Goal: Task Accomplishment & Management: Use online tool/utility

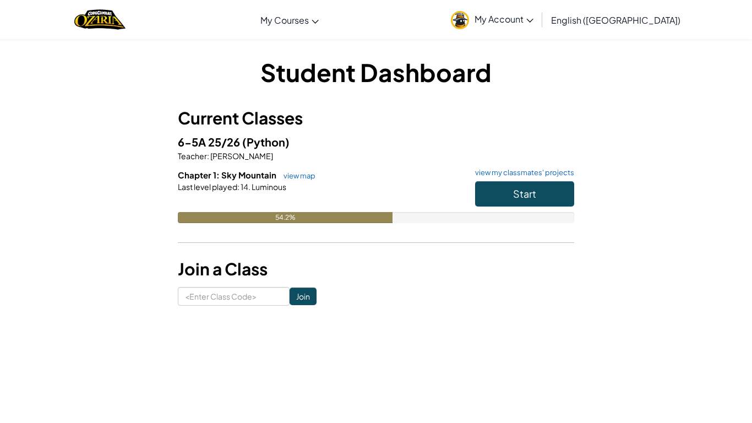
click at [581, 135] on div "Student Dashboard Current Classes 6-5A 25/26 (Python) Teacher : [PERSON_NAME] C…" at bounding box center [376, 180] width 644 height 250
click at [522, 196] on span "Start" at bounding box center [524, 193] width 23 height 13
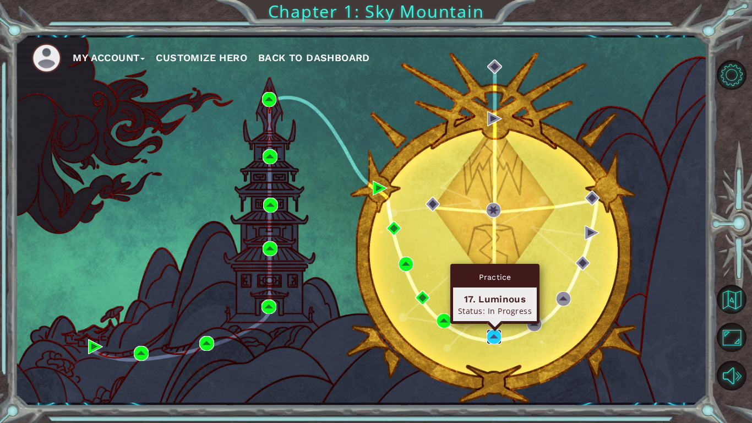
click at [488, 333] on img at bounding box center [493, 336] width 15 height 15
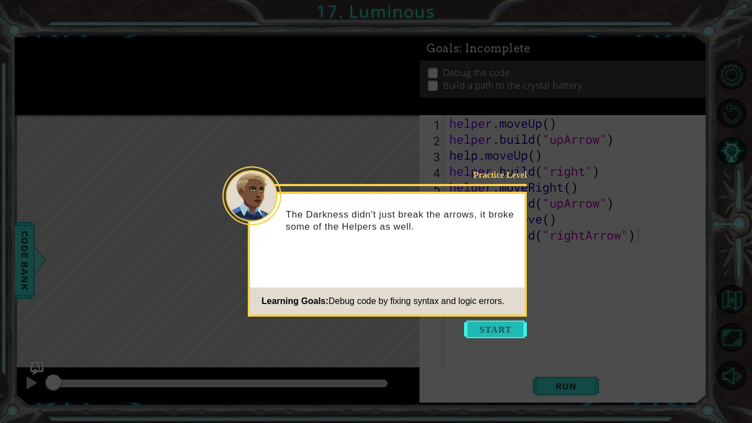
click at [512, 324] on button "Start" at bounding box center [495, 329] width 63 height 18
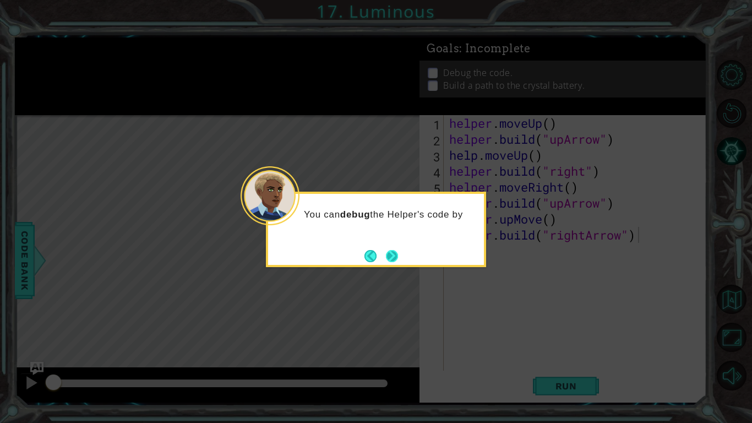
click at [386, 262] on button "Next" at bounding box center [392, 256] width 12 height 12
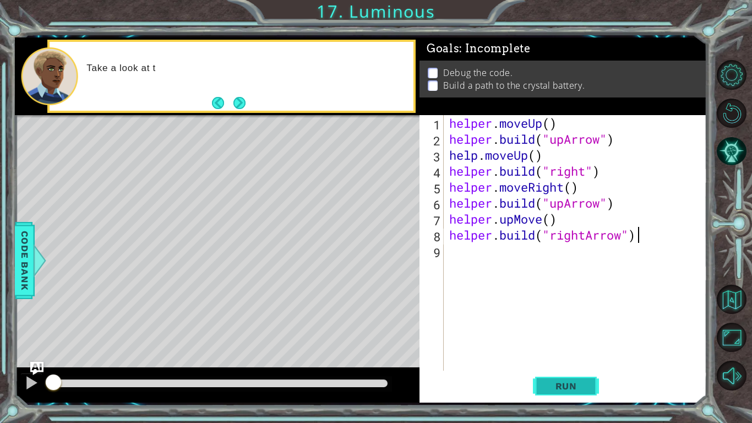
click at [572, 384] on span "Run" at bounding box center [565, 385] width 43 height 11
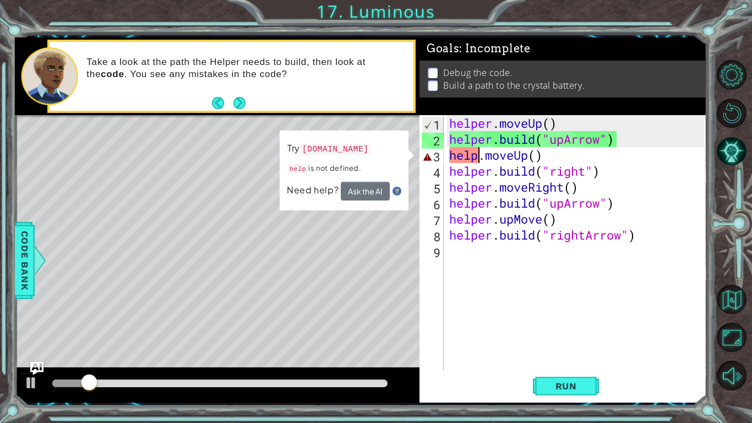
click at [478, 157] on div "helper . moveUp ( ) helper . build ( "upArrow" ) help . moveUp ( ) helper . bui…" at bounding box center [578, 258] width 262 height 287
type textarea "helper.moveUp()"
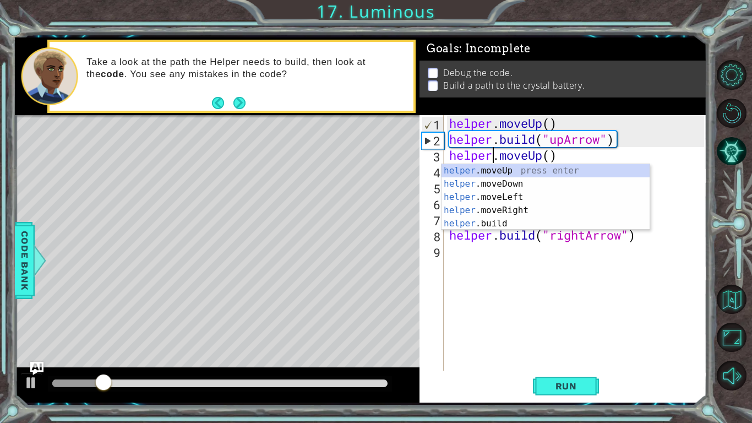
scroll to position [0, 2]
click at [577, 327] on div "helper . moveUp ( ) helper . build ( "upArrow" ) helper . moveUp ( ) helper . b…" at bounding box center [578, 258] width 262 height 287
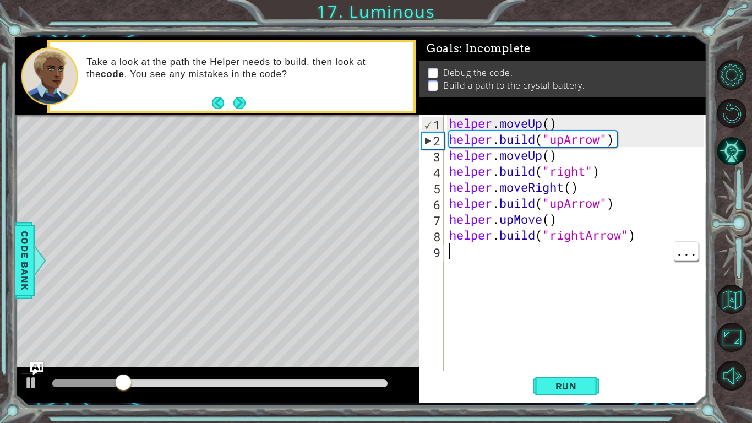
scroll to position [0, 0]
click at [570, 381] on span "Run" at bounding box center [565, 385] width 43 height 11
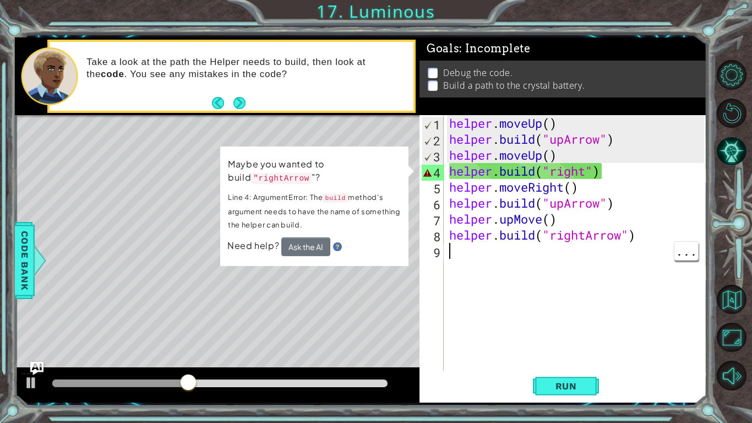
click at [587, 169] on div "helper . moveUp ( ) helper . build ( "upArrow" ) helper . moveUp ( ) helper . b…" at bounding box center [578, 258] width 262 height 287
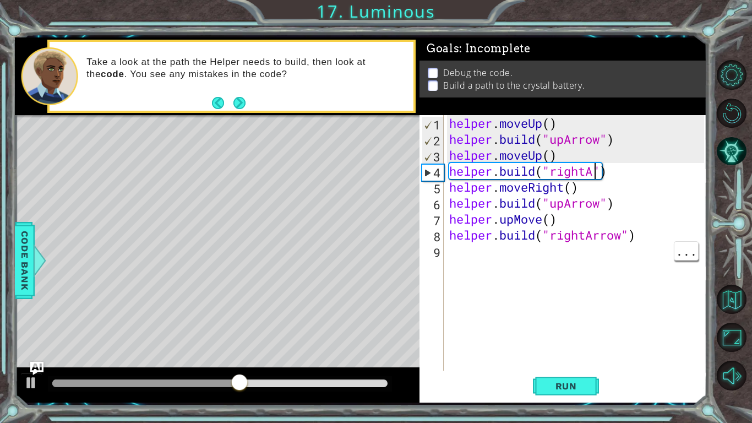
scroll to position [0, 7]
type textarea "[DOMAIN_NAME]("rightArrow")"
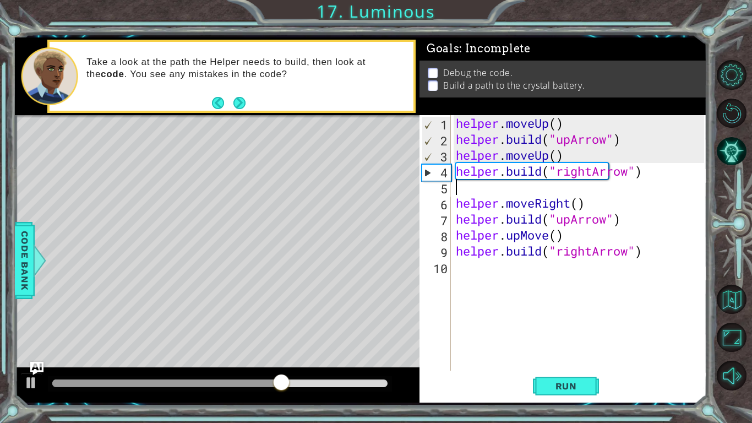
scroll to position [0, 0]
type textarea "helper.moveRight()"
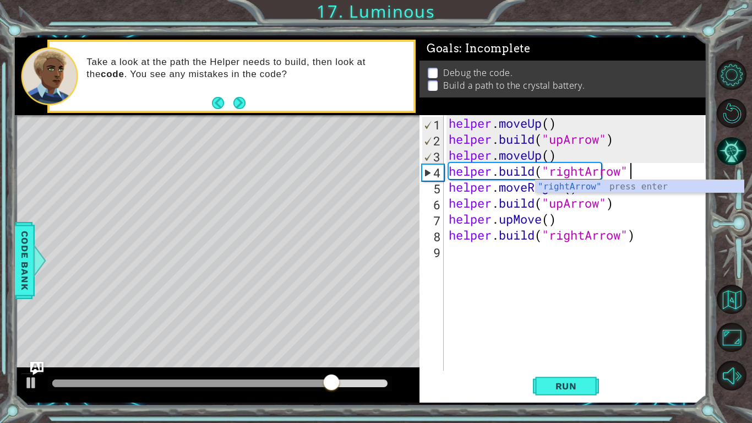
click at [678, 181] on div ""rightArrow" press enter" at bounding box center [639, 200] width 208 height 40
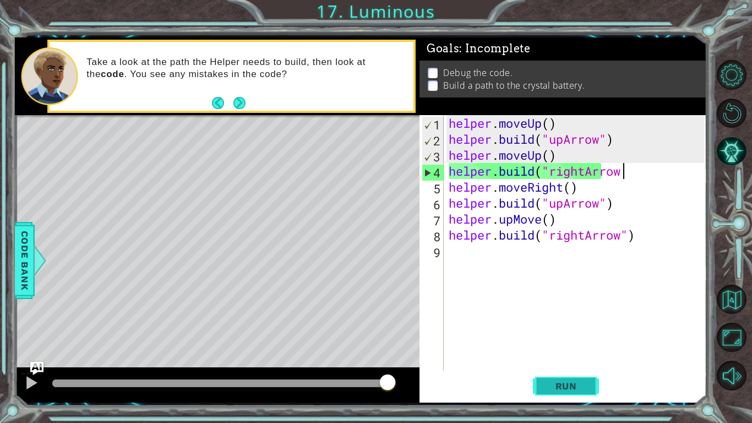
click at [557, 382] on span "Run" at bounding box center [565, 385] width 43 height 11
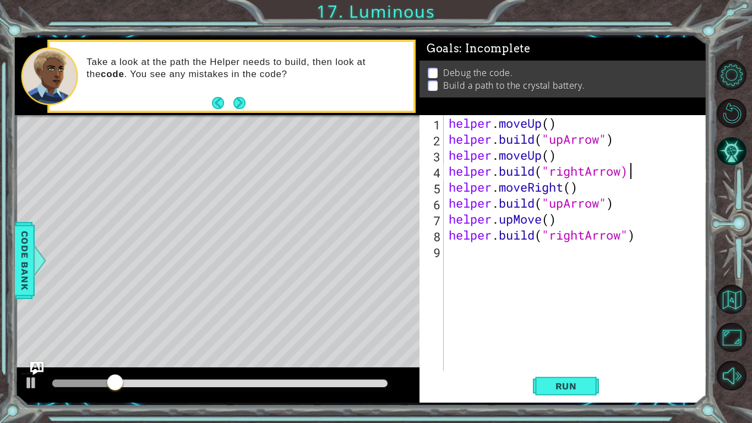
scroll to position [0, 8]
click at [566, 388] on span "Run" at bounding box center [565, 385] width 43 height 11
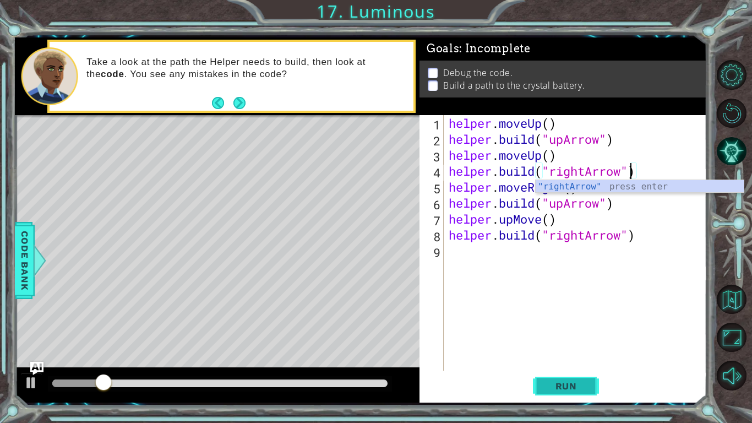
click at [577, 390] on span "Run" at bounding box center [565, 385] width 43 height 11
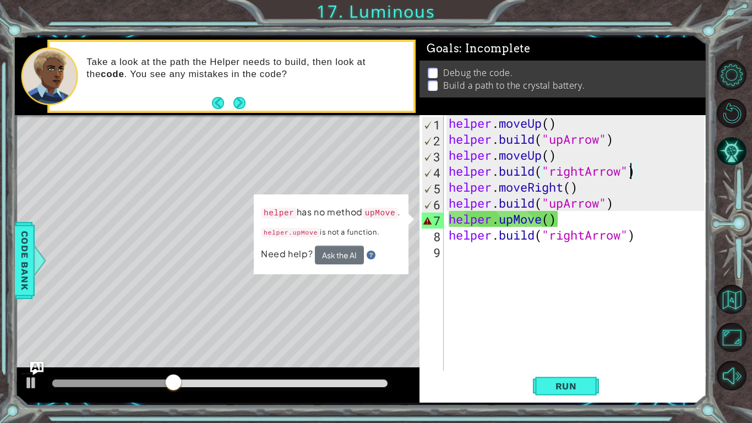
click at [513, 218] on div "helper . moveUp ( ) helper . build ( "upArrow" ) helper . moveUp ( ) helper . b…" at bounding box center [577, 258] width 263 height 287
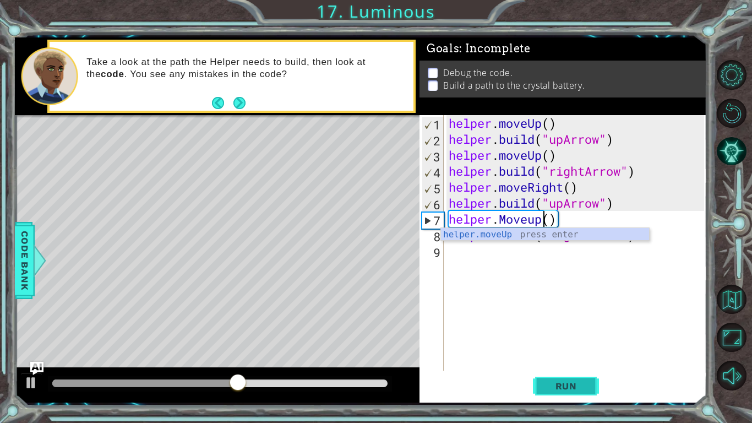
click at [595, 387] on button "Run" at bounding box center [566, 385] width 66 height 29
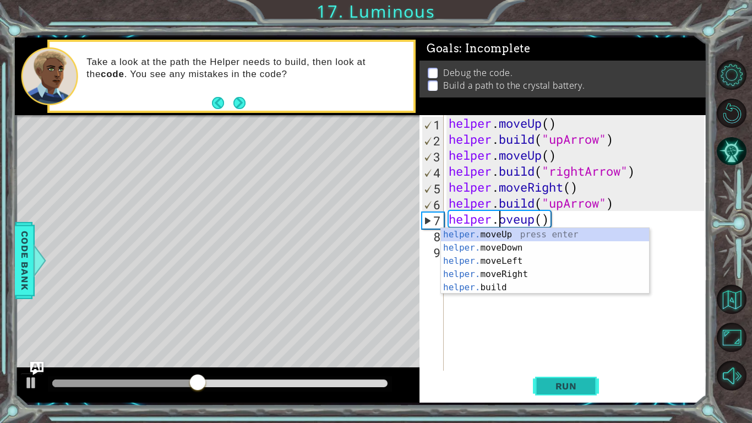
scroll to position [0, 2]
click at [583, 371] on button "Run" at bounding box center [566, 385] width 66 height 29
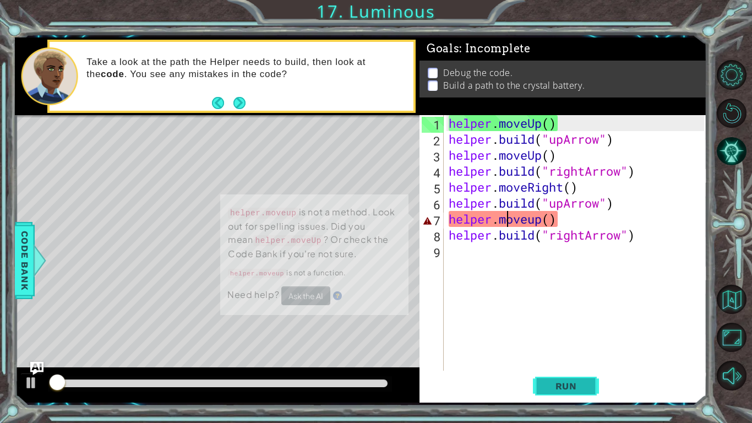
click at [561, 391] on span "Run" at bounding box center [565, 385] width 43 height 11
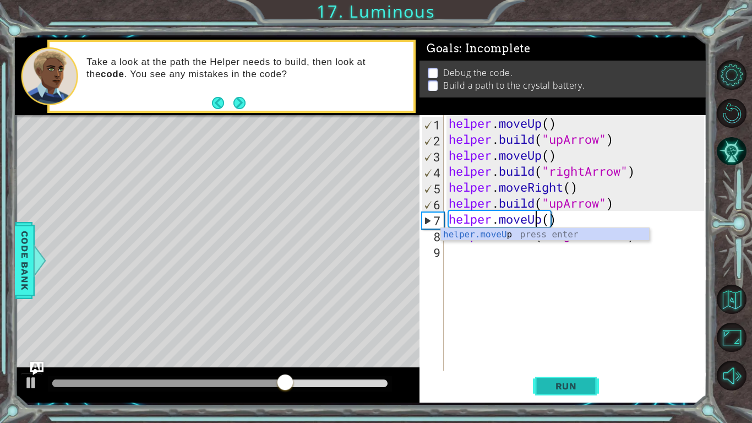
scroll to position [0, 4]
type textarea "helper.moveUp()"
click at [566, 396] on button "Run" at bounding box center [566, 385] width 66 height 29
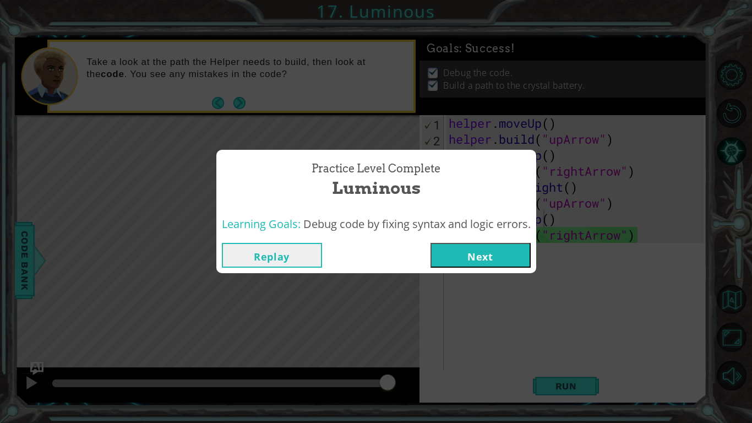
click at [497, 259] on button "Next" at bounding box center [480, 255] width 100 height 25
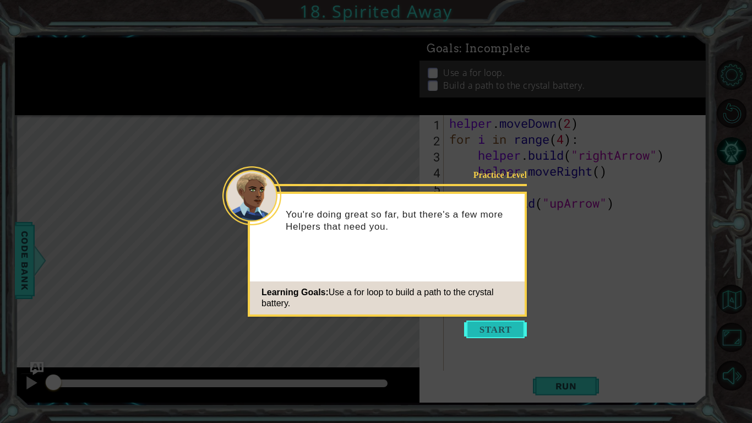
click at [477, 327] on button "Start" at bounding box center [495, 329] width 63 height 18
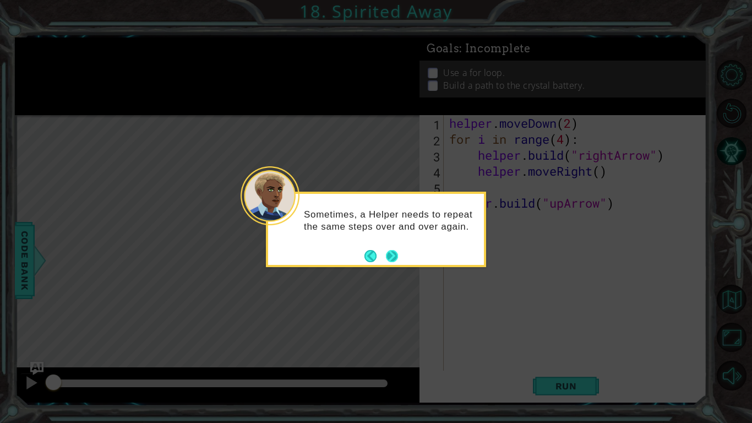
click at [393, 255] on button "Next" at bounding box center [392, 256] width 12 height 12
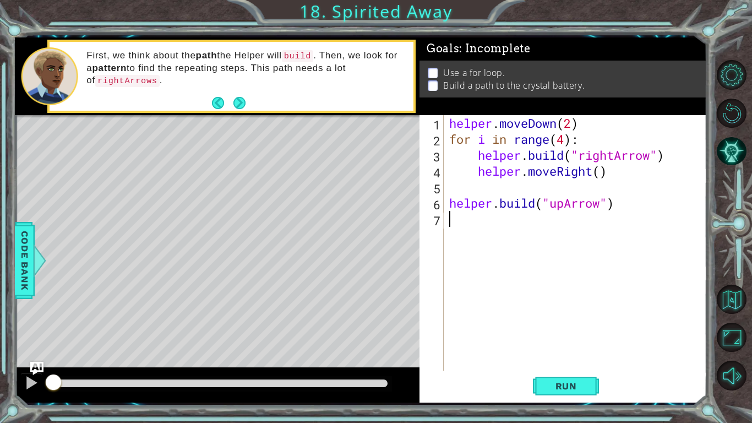
click at [469, 161] on div "helper . moveDown ( 2 ) for i in range ( 4 ) : helper . build ( "rightArrow" ) …" at bounding box center [578, 258] width 262 height 287
click at [468, 167] on div "helper . moveDown ( 2 ) for i in range ( 4 ) : helper . build ( "rightArrow" ) …" at bounding box center [578, 258] width 262 height 287
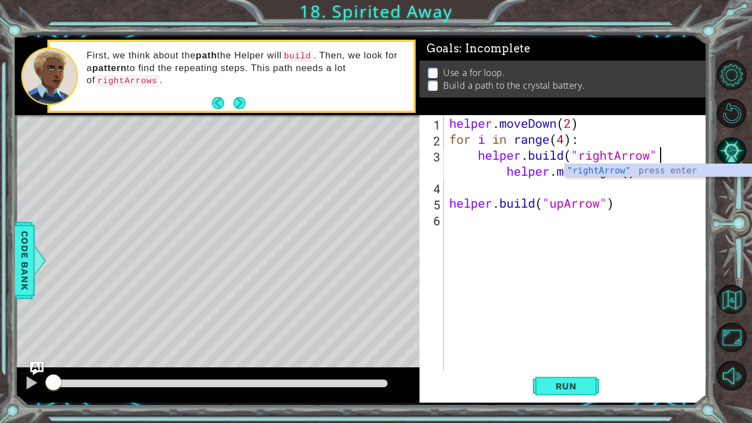
click at [620, 201] on div "helper . moveDown ( 2 ) for i in range ( 4 ) : helper . build ( "rightArrow" he…" at bounding box center [578, 258] width 262 height 287
click at [472, 159] on div "helper . moveDown ( 2 ) for i in range ( 4 ) : helper . build ( "rightArrow" he…" at bounding box center [578, 258] width 262 height 287
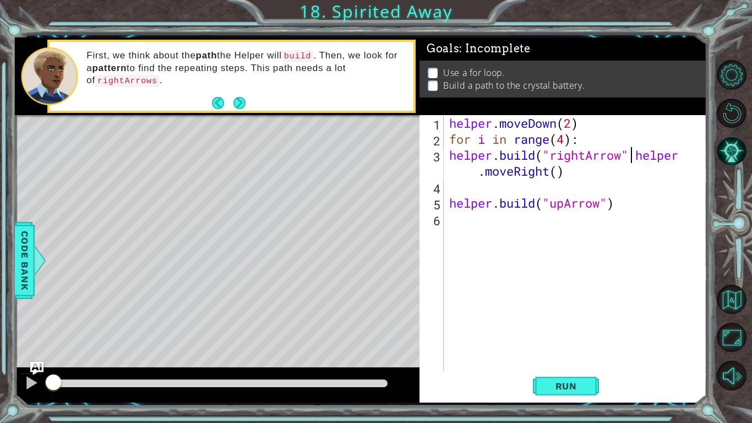
scroll to position [0, 8]
type textarea "helper.moveRight()"
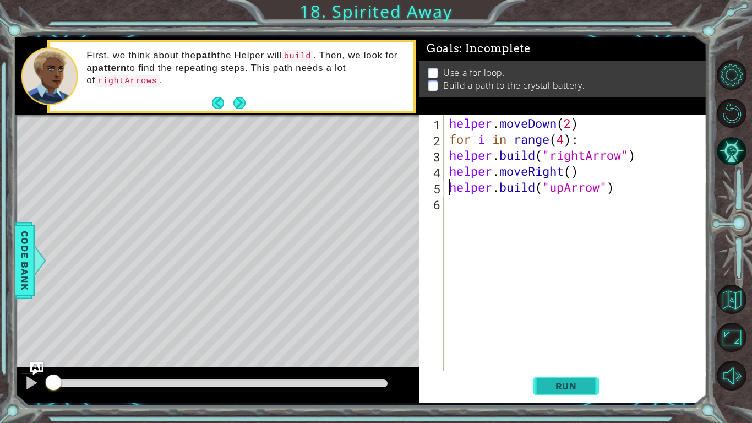
click at [584, 398] on button "Run" at bounding box center [566, 385] width 66 height 29
click at [571, 382] on span "Run" at bounding box center [565, 385] width 43 height 11
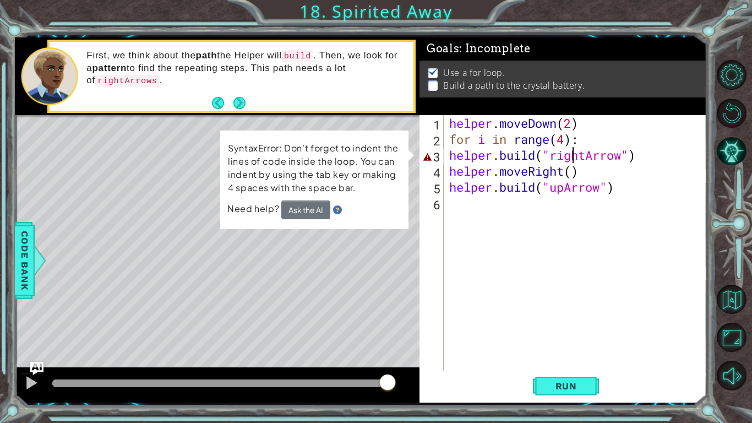
click at [0, 296] on div "1 ההההההההההההההההההההההההההההההההההההההההההההההההההההההההההההההההההההההההההההה…" at bounding box center [376, 211] width 752 height 423
click at [445, 149] on div "[DOMAIN_NAME]("rightArrow") 1 2 3 4 5 6 helper . moveDown ( 2 ) for i in range …" at bounding box center [561, 242] width 284 height 255
click at [448, 152] on div "helper . moveDown ( 2 ) for i in range ( 4 ) : helper . build ( "rightArrow" ) …" at bounding box center [578, 258] width 262 height 287
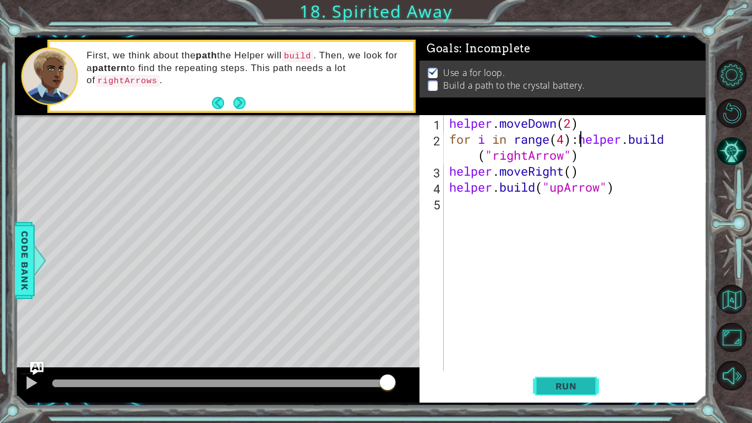
click at [579, 388] on span "Run" at bounding box center [565, 385] width 43 height 11
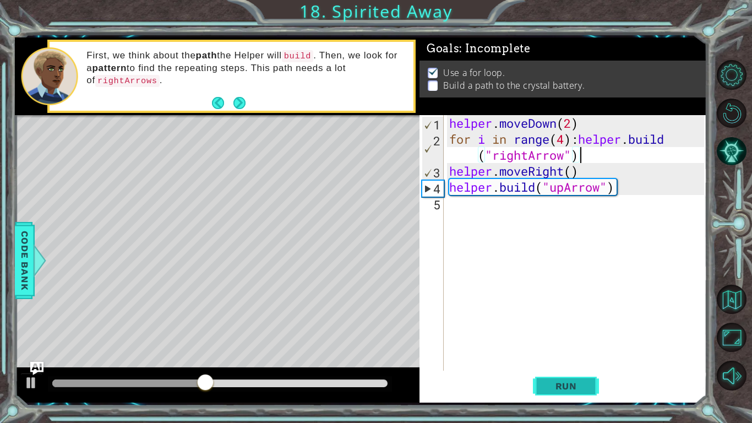
type textarea "[DOMAIN_NAME]("upArrow")"
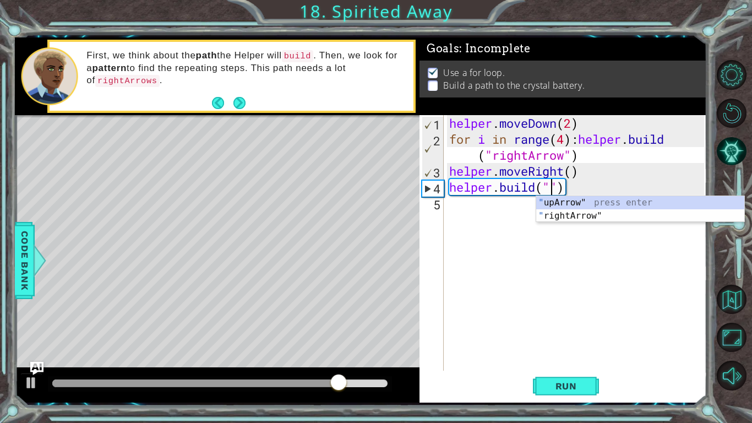
click at [644, 216] on div "" upArrow" press enter " rightArrow" press enter" at bounding box center [640, 222] width 208 height 53
type textarea "[DOMAIN_NAME]("rightArrow")"
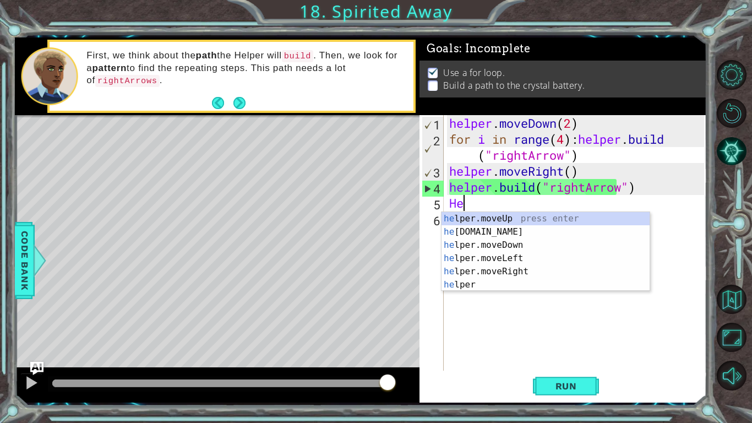
click at [511, 222] on div "he lper.moveUp press enter he [DOMAIN_NAME] press enter he lper.moveDown press …" at bounding box center [545, 265] width 208 height 106
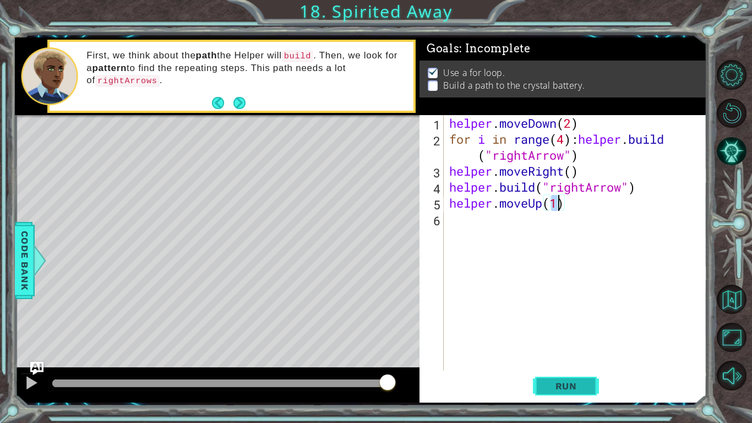
type textarea "helper.moveUp(1)"
click at [568, 388] on span "Run" at bounding box center [565, 385] width 43 height 11
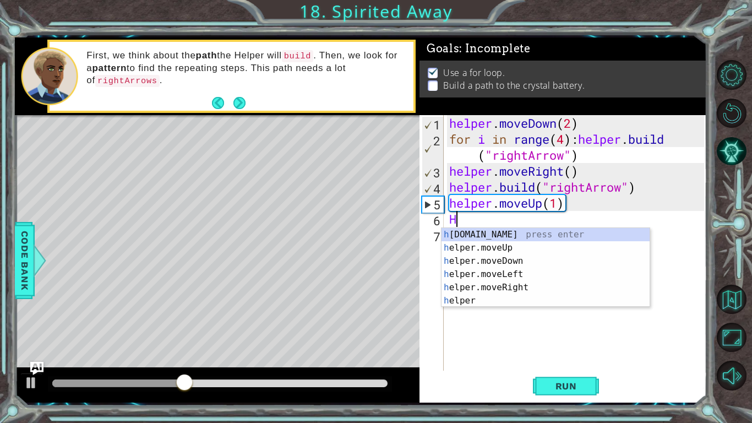
click at [533, 288] on div "h [DOMAIN_NAME] press enter h elper.moveUp press enter h elper.moveDown press e…" at bounding box center [545, 281] width 208 height 106
type textarea "helper.moveRight(1)"
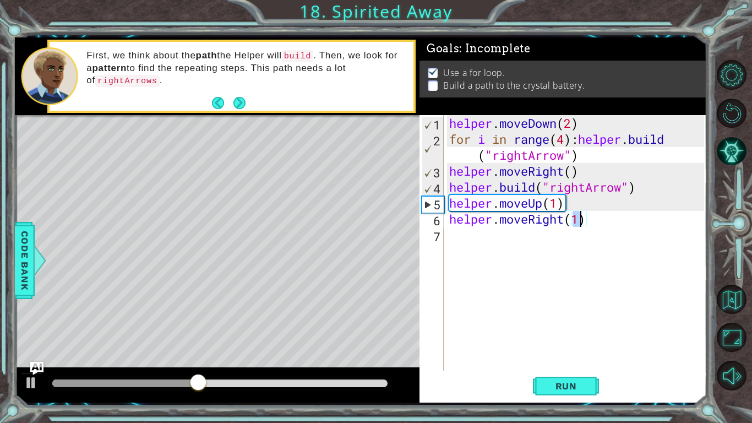
click at [537, 251] on div "helper . moveDown ( 2 ) for i in range ( 4 ) : helper . build ( "rightArrow" ) …" at bounding box center [578, 258] width 262 height 287
click at [568, 388] on span "Run" at bounding box center [565, 385] width 43 height 11
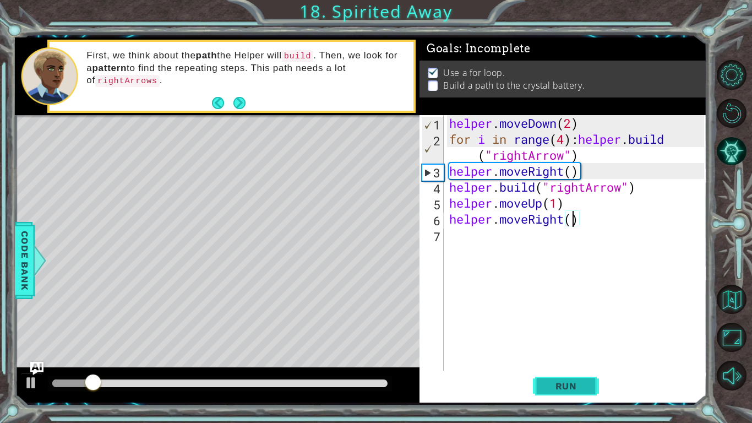
type textarea "helper.moveRight(2)"
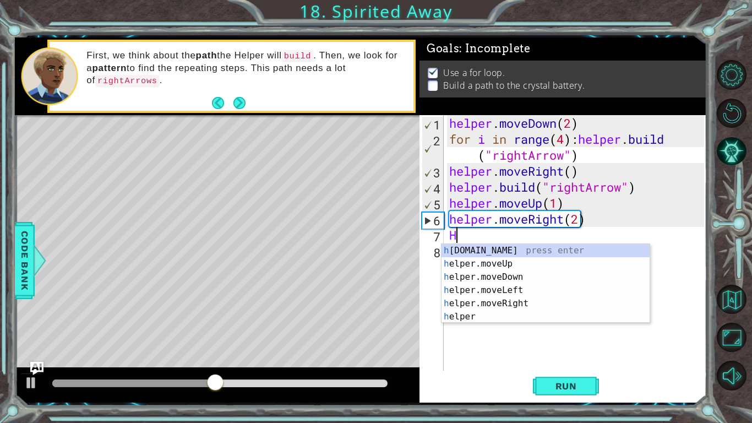
click at [519, 245] on div "h [DOMAIN_NAME] press enter h elper.moveUp press enter h elper.moveDown press e…" at bounding box center [545, 297] width 208 height 106
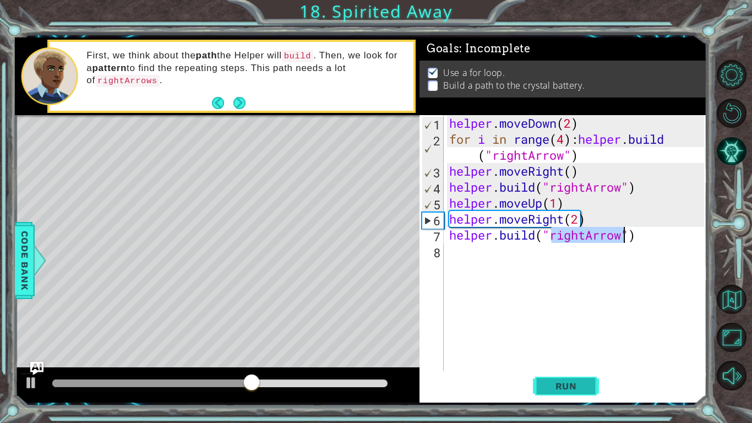
click at [590, 380] on button "Run" at bounding box center [566, 385] width 66 height 29
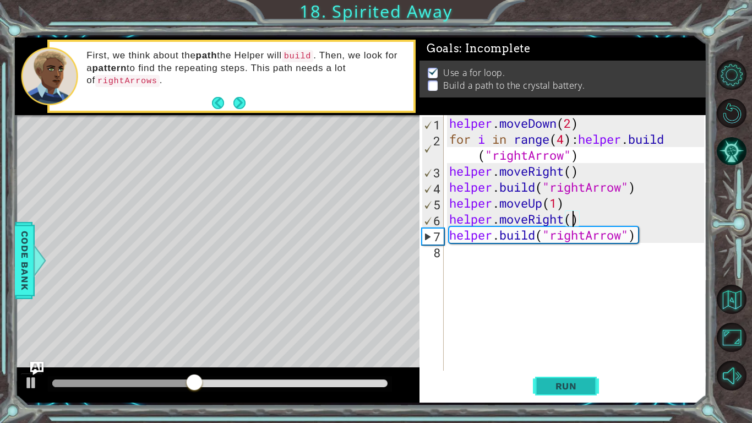
scroll to position [0, 6]
click at [590, 400] on button "Run" at bounding box center [566, 385] width 66 height 29
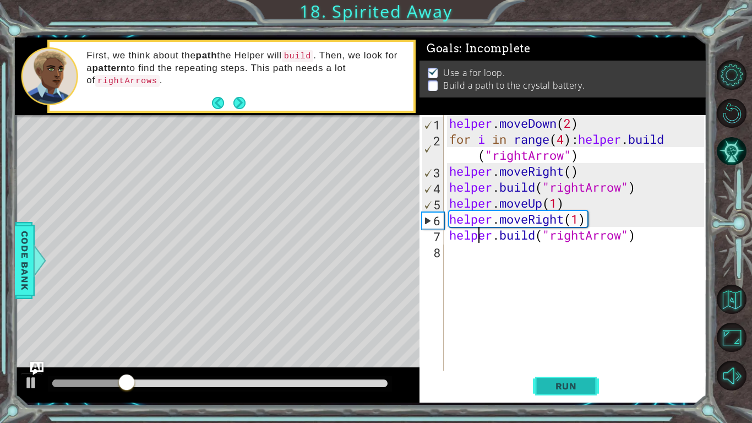
type textarea "[DOMAIN_NAME]("rightArrow")"
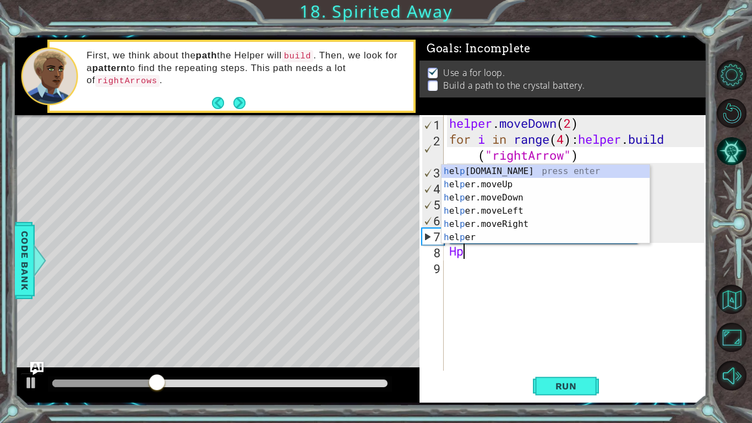
click at [535, 222] on div "h el p [DOMAIN_NAME] press enter h el p er.moveUp press enter h el p er.moveDow…" at bounding box center [545, 218] width 208 height 106
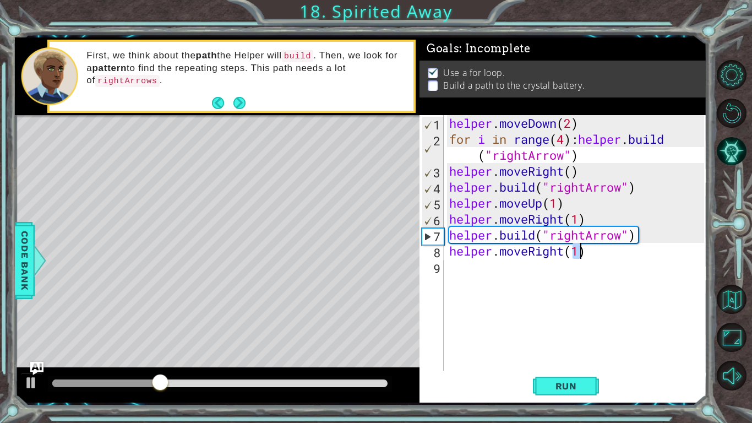
type textarea "helper.moveRight(1)"
click at [540, 262] on div "helper . moveDown ( 2 ) for i in range ( 4 ) : helper . build ( "rightArrow" ) …" at bounding box center [578, 258] width 262 height 287
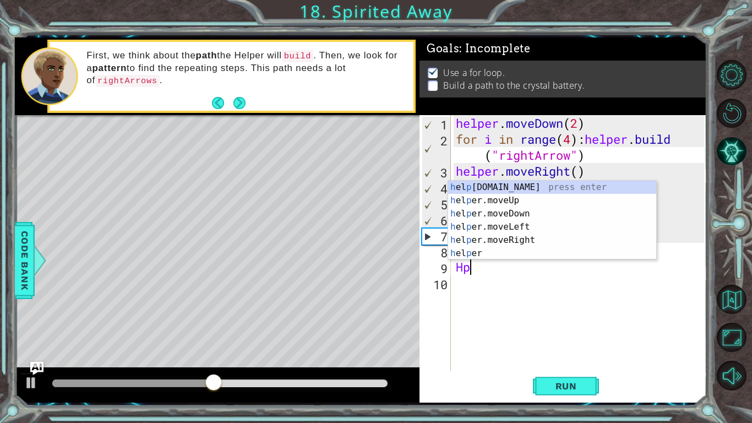
click at [539, 185] on div "h el p [DOMAIN_NAME] press enter h el p er.moveUp press enter h el p er.moveDow…" at bounding box center [552, 233] width 208 height 106
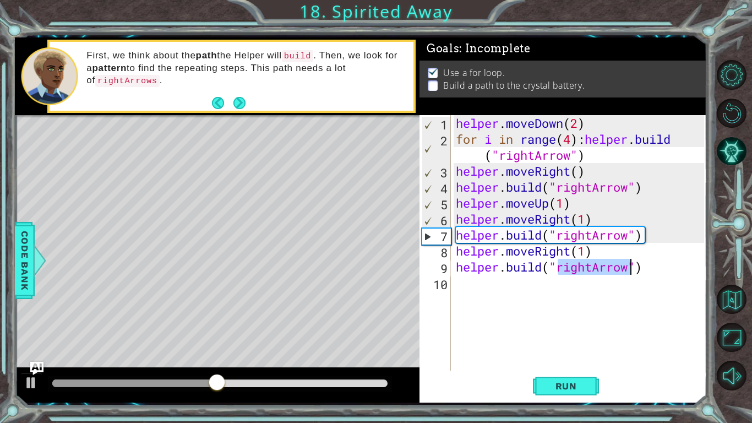
type textarea "[DOMAIN_NAME]("rightArrow")"
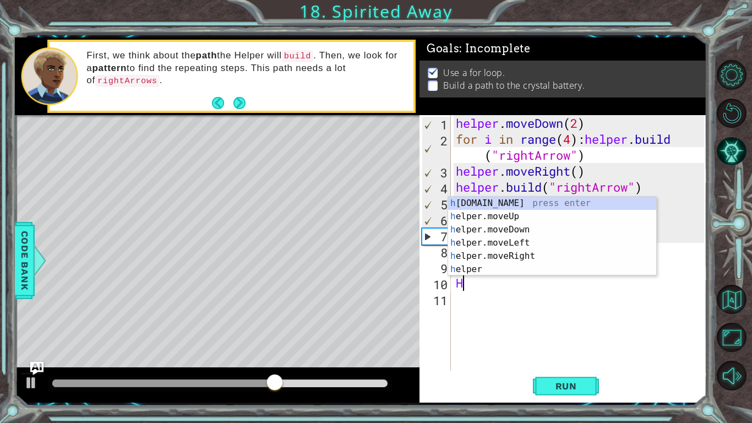
click at [535, 255] on div "h [DOMAIN_NAME] press enter h elper.moveUp press enter h elper.moveDown press e…" at bounding box center [552, 249] width 208 height 106
type textarea "helper.moveRight(1)"
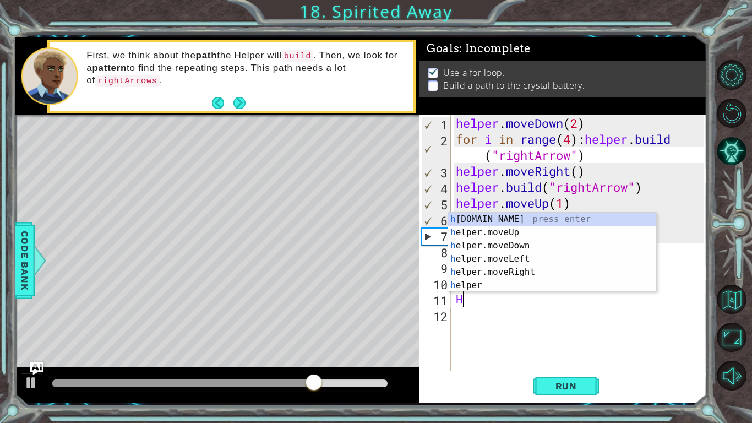
click at [522, 210] on div "helper . moveDown ( 2 ) for i in range ( 4 ) : helper . build ( "rightArrow" ) …" at bounding box center [581, 258] width 256 height 287
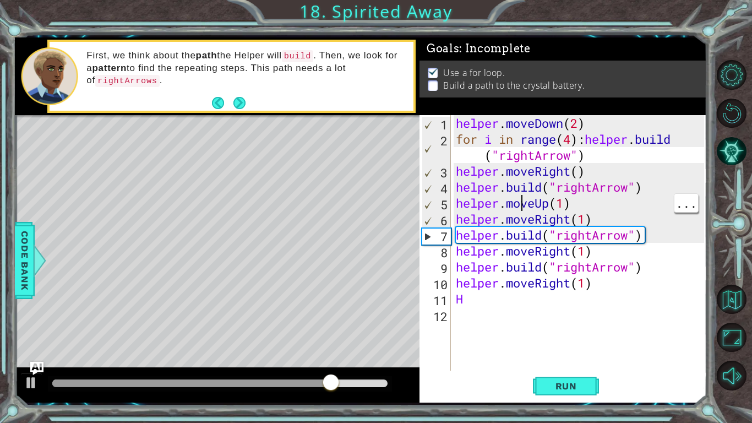
click at [484, 295] on div "helper . moveDown ( 2 ) for i in range ( 4 ) : helper . build ( "rightArrow" ) …" at bounding box center [581, 258] width 256 height 287
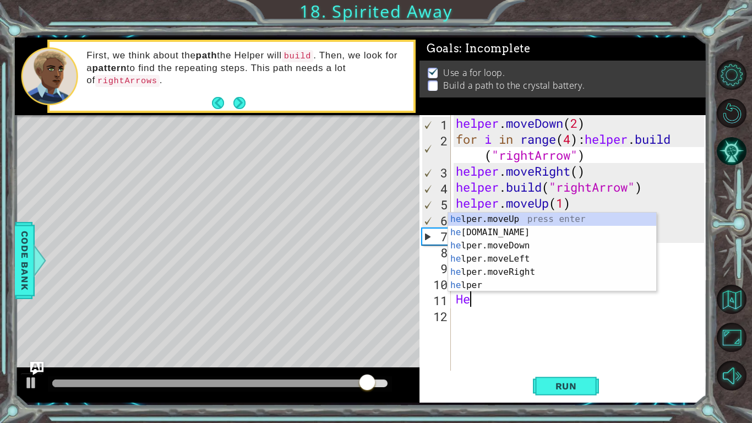
click at [527, 225] on div "he lper.moveUp press enter he [DOMAIN_NAME] press enter he lper.moveDown press …" at bounding box center [552, 265] width 208 height 106
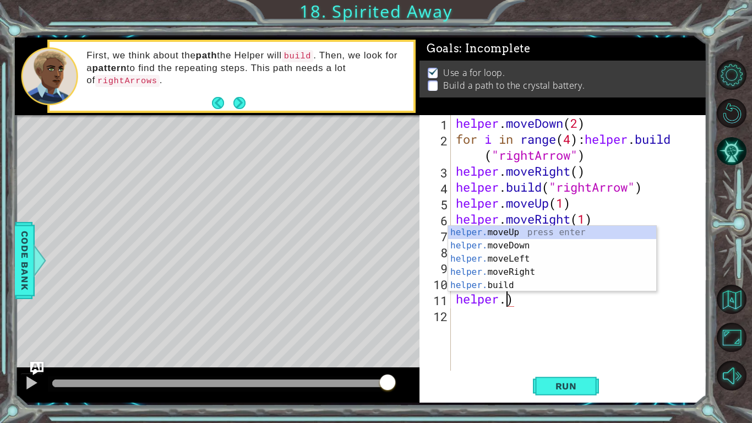
click at [524, 286] on div "helper. moveUp press enter helper. moveDown press enter helper. moveLeft press …" at bounding box center [552, 272] width 208 height 92
type textarea "[DOMAIN_NAME]("rightArrow")"
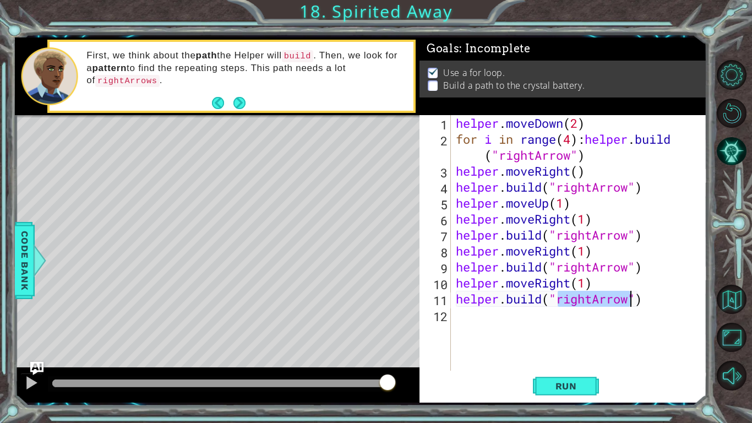
click at [578, 369] on div "helper . moveDown ( 2 ) for i in range ( 4 ) : helper . build ( "rightArrow" ) …" at bounding box center [581, 258] width 256 height 287
click at [586, 391] on button "Run" at bounding box center [566, 385] width 66 height 29
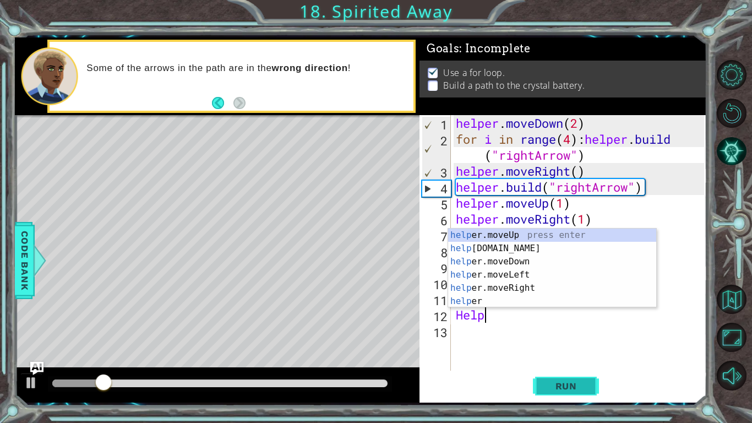
scroll to position [0, 1]
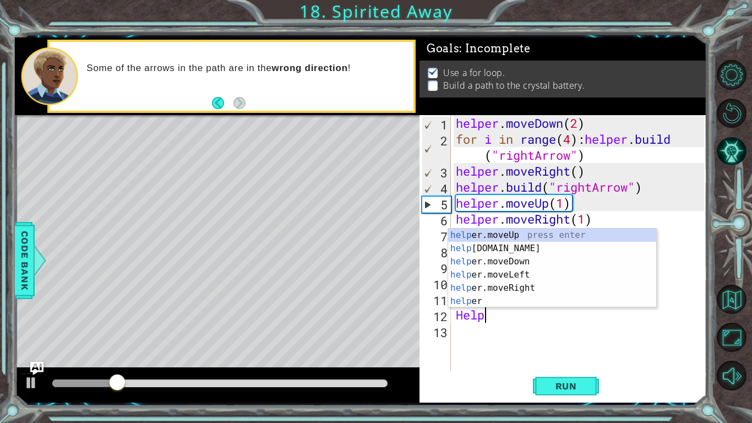
click at [532, 265] on div "help er.moveUp press enter help [DOMAIN_NAME] press enter help er.moveDown pres…" at bounding box center [552, 281] width 208 height 106
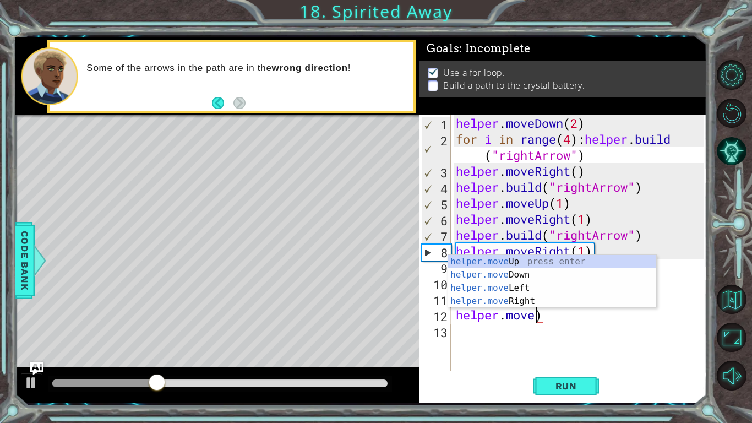
click at [545, 260] on div "helper.move Up press enter helper.move Down press enter helper.move Left press …" at bounding box center [552, 294] width 208 height 79
type textarea "helper.moveUp(1)"
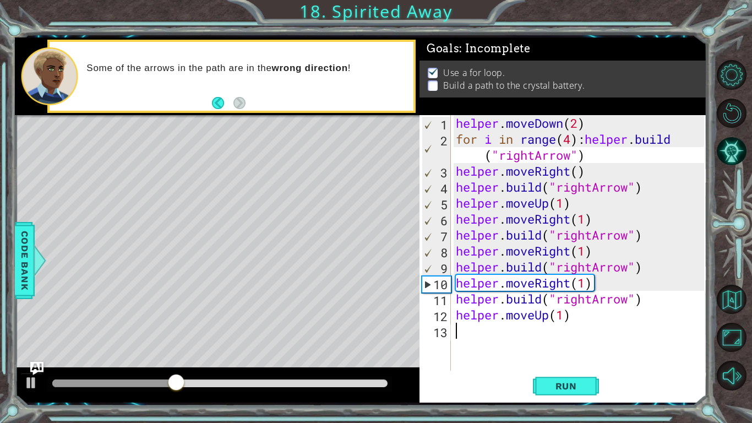
scroll to position [0, 0]
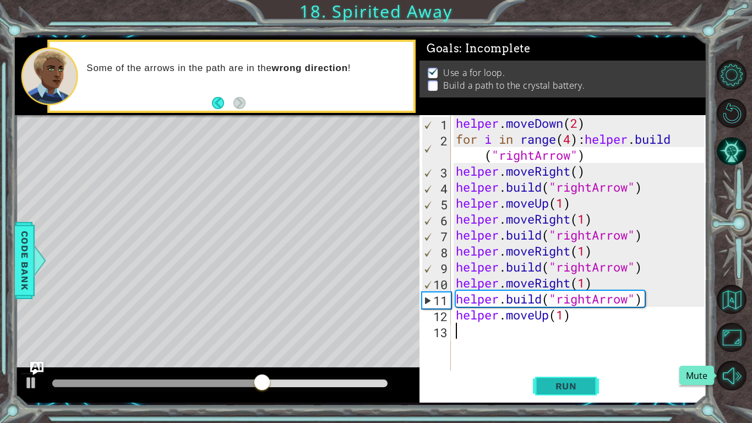
click at [562, 380] on span "Run" at bounding box center [565, 385] width 43 height 11
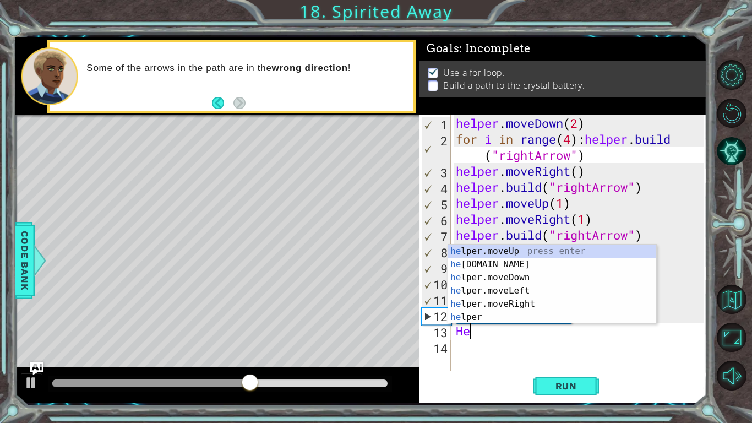
click at [514, 264] on div "he lper.moveUp press enter he [DOMAIN_NAME] press enter he lper.moveDown press …" at bounding box center [552, 297] width 208 height 106
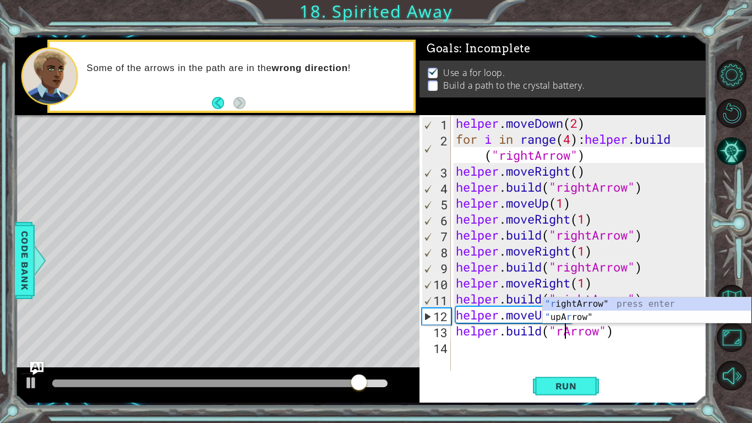
click at [637, 312] on div ""r ightArrow" press enter " upA r row" press enter" at bounding box center [647, 323] width 208 height 53
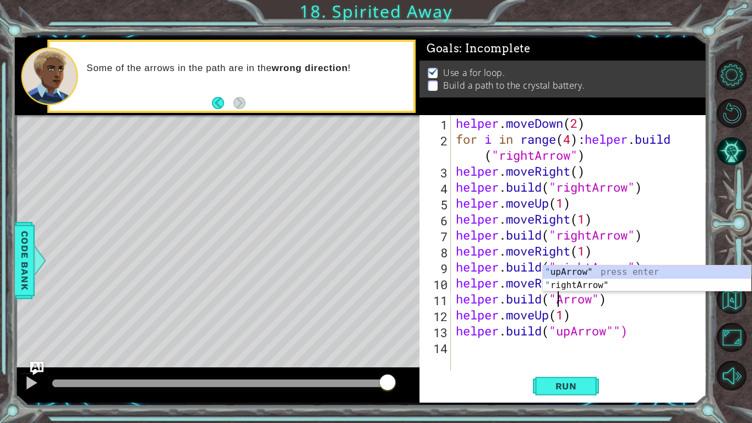
scroll to position [0, 5]
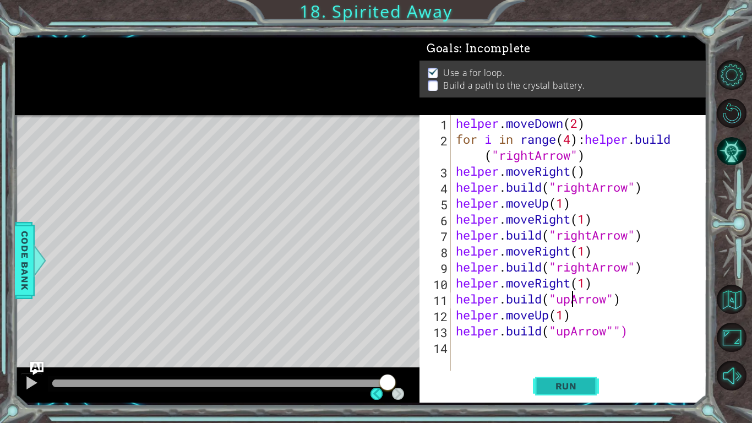
click at [555, 381] on span "Run" at bounding box center [565, 385] width 43 height 11
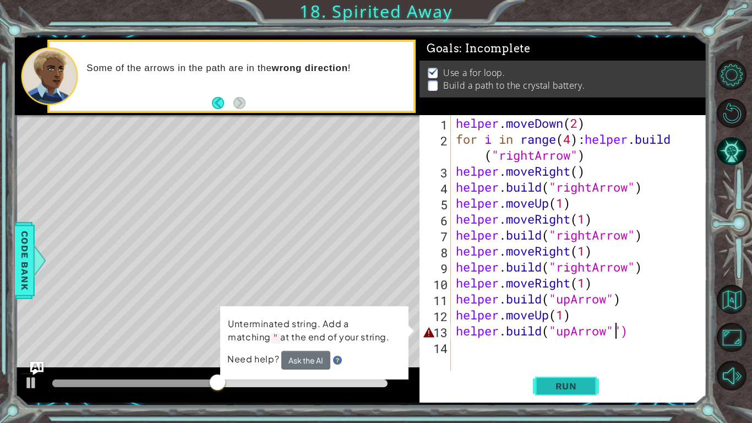
type textarea "[DOMAIN_NAME]("upArrow")"
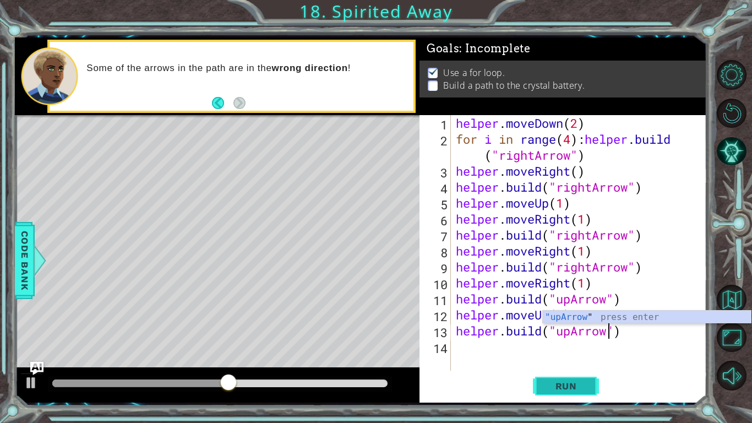
click at [559, 391] on span "Run" at bounding box center [565, 385] width 43 height 11
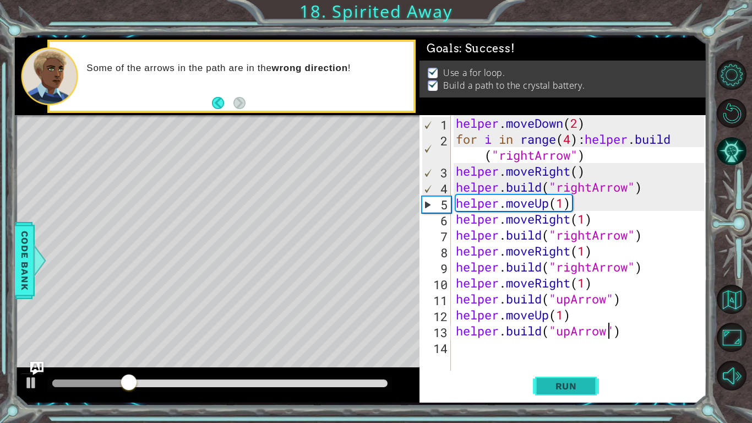
scroll to position [0, 0]
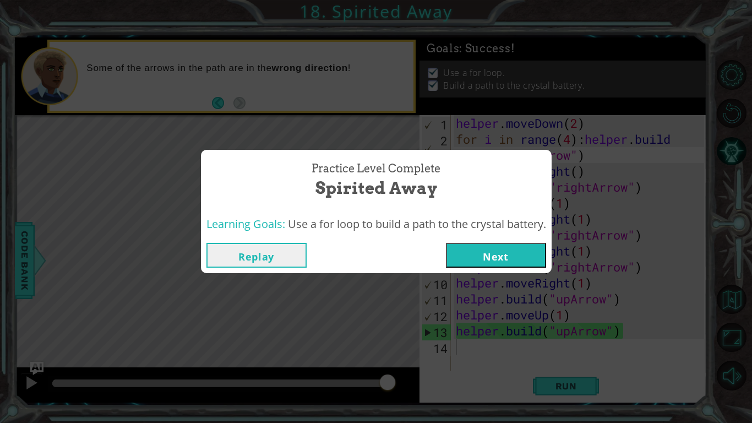
click at [504, 265] on button "Next" at bounding box center [496, 255] width 100 height 25
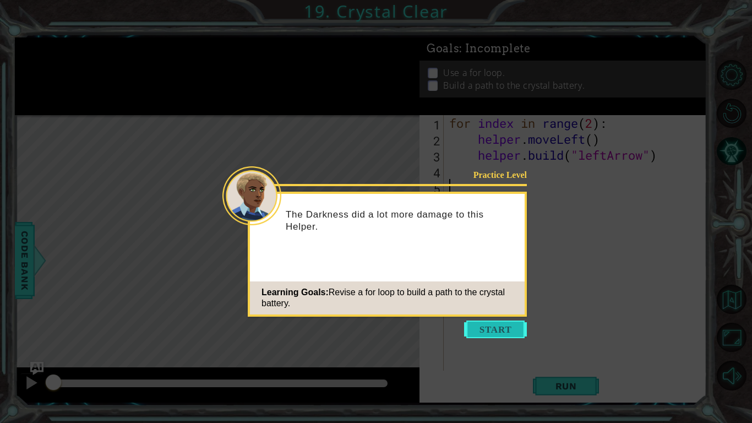
click at [510, 333] on button "Start" at bounding box center [495, 329] width 63 height 18
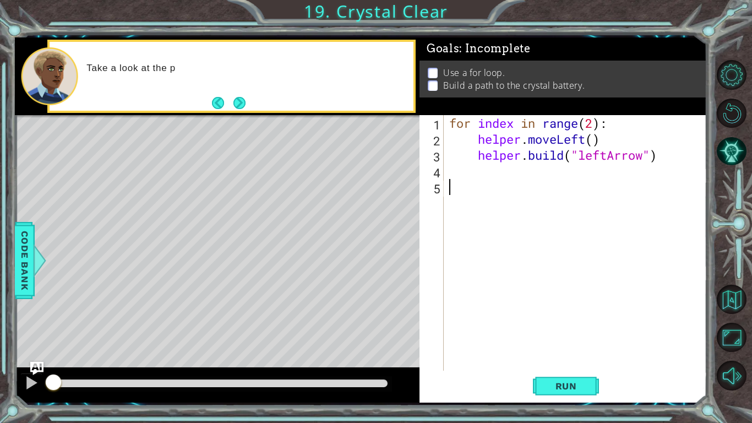
click at [471, 145] on div "for index in range ( 2 ) : helper . moveLeft ( ) helper . build ( "leftArrow" )" at bounding box center [578, 258] width 262 height 287
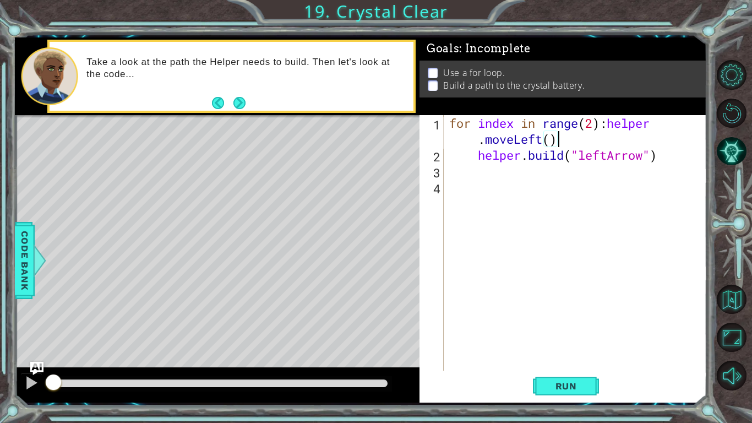
type textarea "[DOMAIN_NAME]("leftArrow")"
click at [566, 381] on span "Run" at bounding box center [565, 385] width 43 height 11
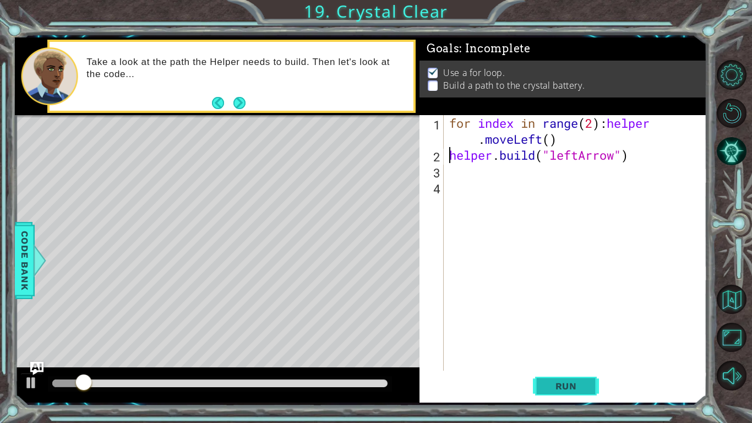
scroll to position [0, 8]
click at [581, 387] on span "Run" at bounding box center [565, 385] width 43 height 11
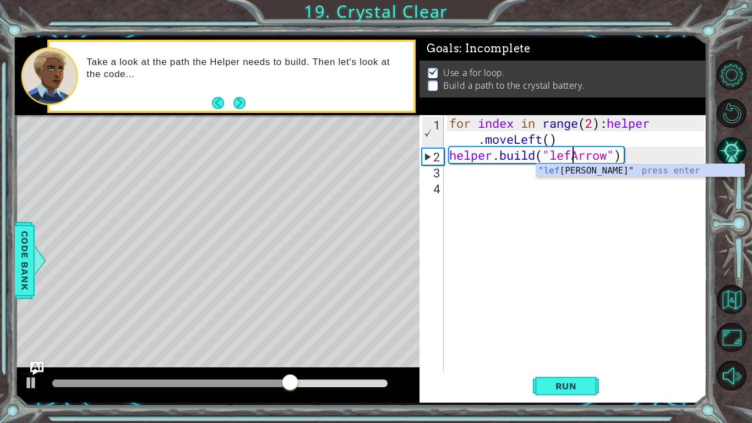
scroll to position [0, 6]
type textarea "[DOMAIN_NAME]("leftArrow")"
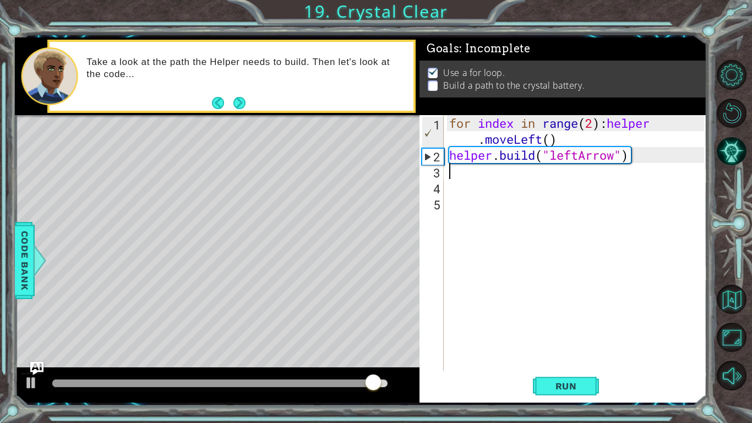
scroll to position [0, 0]
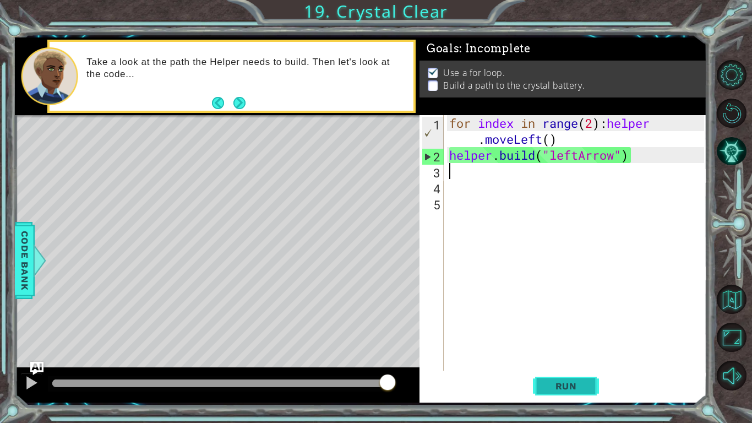
click at [574, 380] on span "Run" at bounding box center [565, 385] width 43 height 11
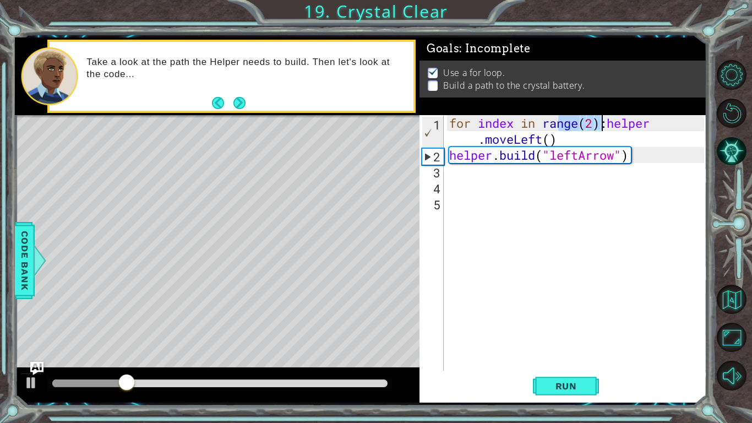
drag, startPoint x: 561, startPoint y: 130, endPoint x: 612, endPoint y: 127, distance: 51.3
click at [612, 127] on div "for index in range ( 2 ) : helper . moveLeft ( ) helper . build ( "leftArrow" )" at bounding box center [578, 266] width 262 height 303
type textarea "for index in range(2):helper.moveLeft()"
click at [612, 127] on div "for index in range ( 2 ) : helper . moveLeft ( ) helper . build ( "leftArrow" )" at bounding box center [575, 242] width 257 height 255
click at [644, 223] on div "for index in range ( 2 ) : helper . moveLeft ( ) helper . build ( "leftArrow" )" at bounding box center [578, 266] width 262 height 303
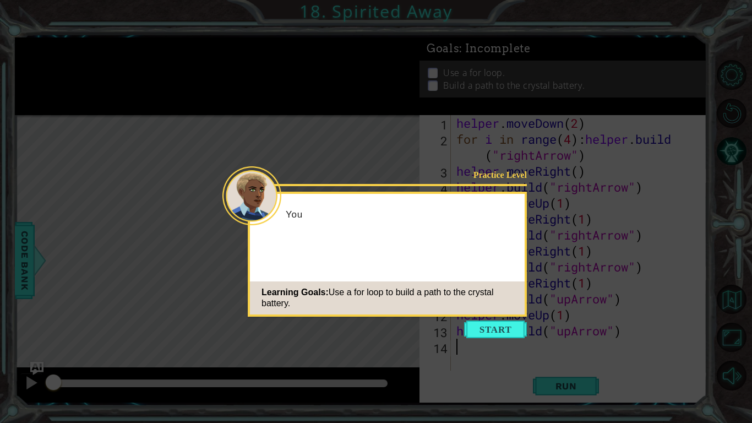
click at [705, 335] on icon at bounding box center [376, 211] width 752 height 423
click at [705, 329] on icon at bounding box center [376, 211] width 752 height 423
click at [708, 336] on icon at bounding box center [376, 211] width 752 height 423
click at [709, 337] on icon at bounding box center [376, 211] width 752 height 423
click at [707, 342] on icon at bounding box center [376, 211] width 752 height 423
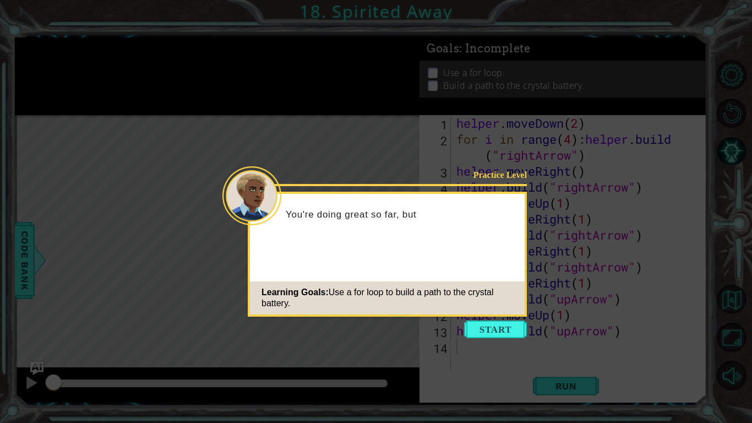
click at [708, 345] on icon at bounding box center [376, 211] width 752 height 423
click at [705, 348] on icon at bounding box center [376, 211] width 752 height 423
click at [709, 350] on icon at bounding box center [376, 211] width 752 height 423
click at [499, 333] on button "Start" at bounding box center [495, 329] width 63 height 18
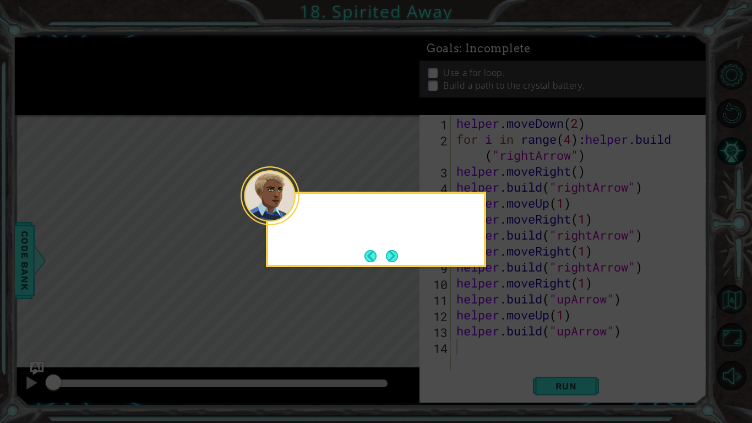
click at [556, 395] on icon at bounding box center [376, 211] width 752 height 423
click at [397, 267] on icon at bounding box center [376, 211] width 752 height 423
click at [392, 257] on button "Next" at bounding box center [392, 256] width 12 height 12
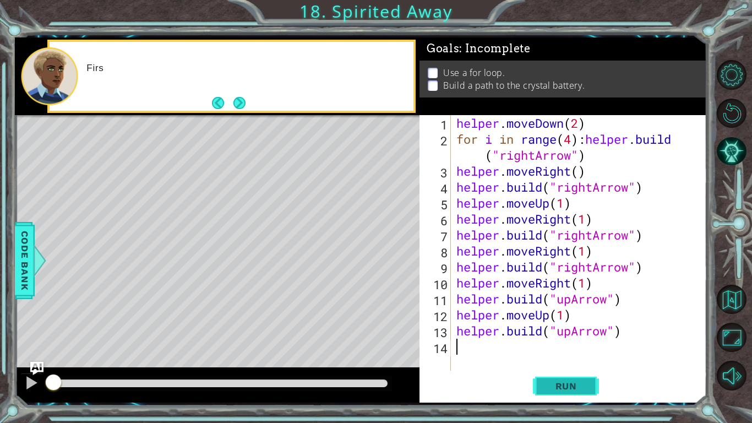
click at [571, 397] on button "Run" at bounding box center [566, 385] width 66 height 29
click at [578, 375] on button "Run" at bounding box center [566, 385] width 66 height 29
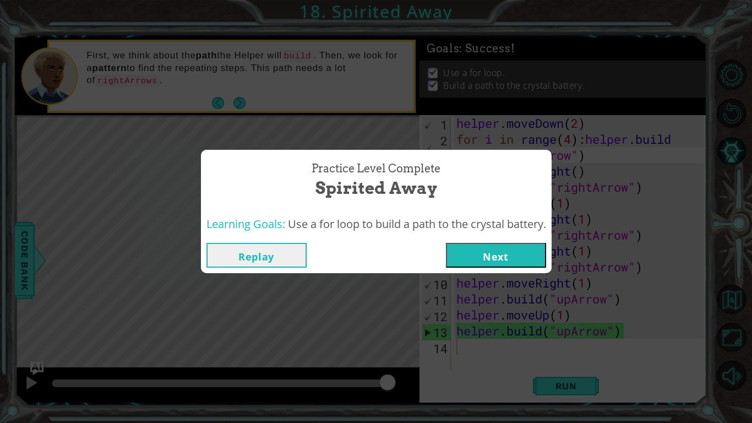
click at [523, 250] on button "Next" at bounding box center [496, 255] width 100 height 25
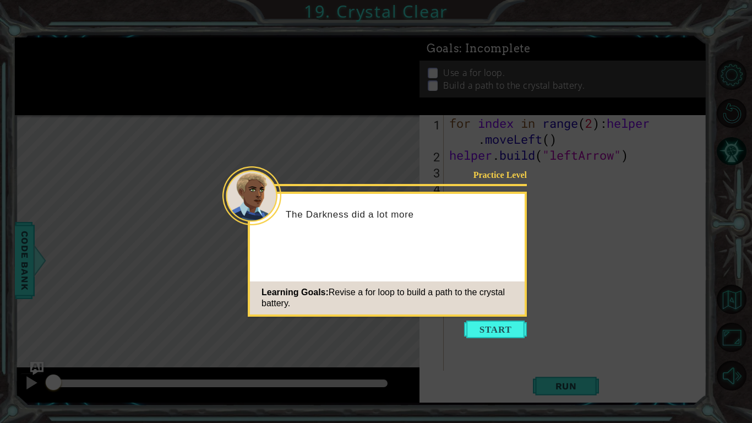
click at [489, 339] on icon at bounding box center [376, 211] width 752 height 423
click at [492, 338] on icon at bounding box center [376, 211] width 752 height 423
click at [489, 332] on button "Start" at bounding box center [495, 329] width 63 height 18
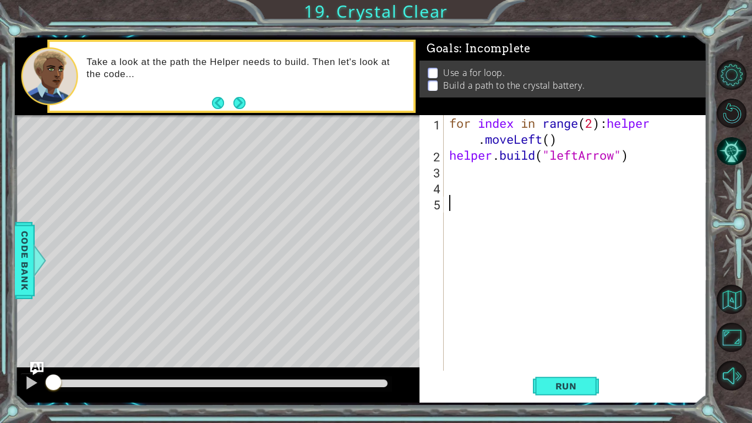
click at [609, 124] on div "for index in range ( 2 ) : helper . moveLeft ( ) helper . build ( "leftArrow" )" at bounding box center [578, 266] width 262 height 303
click at [451, 152] on div "for index in range ( 2 ) : helper . moveLeft ( ) helper . build ( "leftArrow" )" at bounding box center [578, 258] width 262 height 287
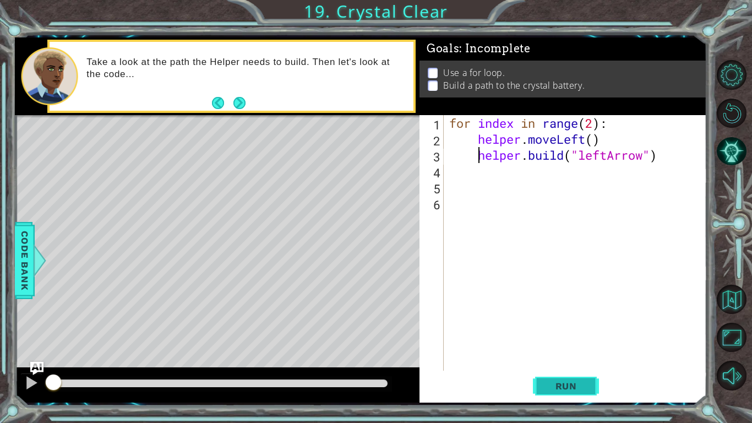
click at [561, 385] on span "Run" at bounding box center [565, 385] width 43 height 11
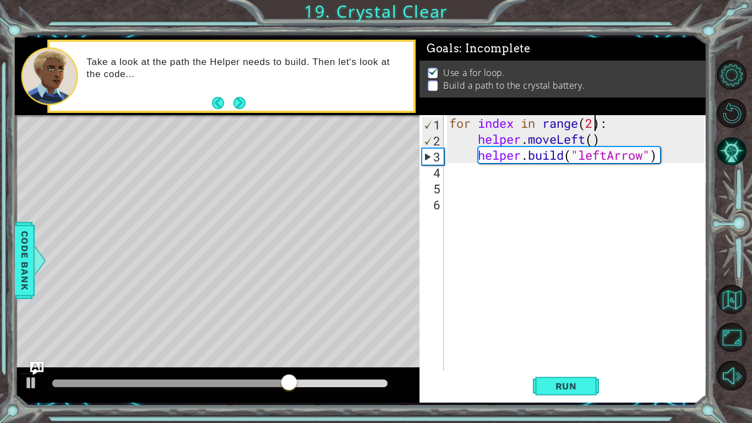
click at [593, 119] on div "for index in range ( 2 ) : helper . moveLeft ( ) helper . build ( "leftArrow" )" at bounding box center [578, 258] width 262 height 287
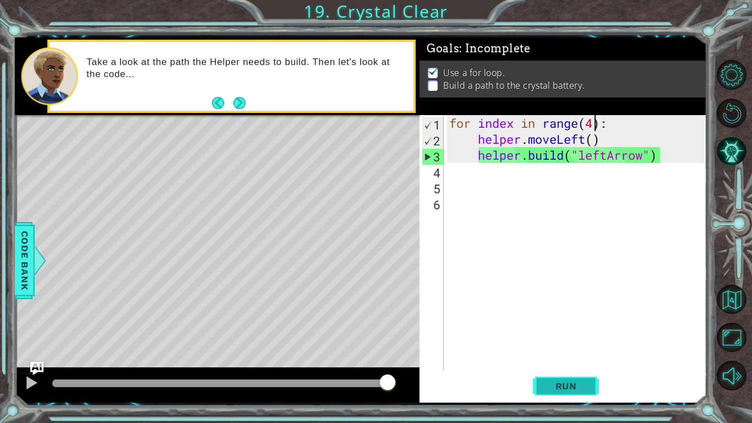
type textarea "for index in range(4):"
click at [560, 379] on button "Run" at bounding box center [566, 385] width 66 height 29
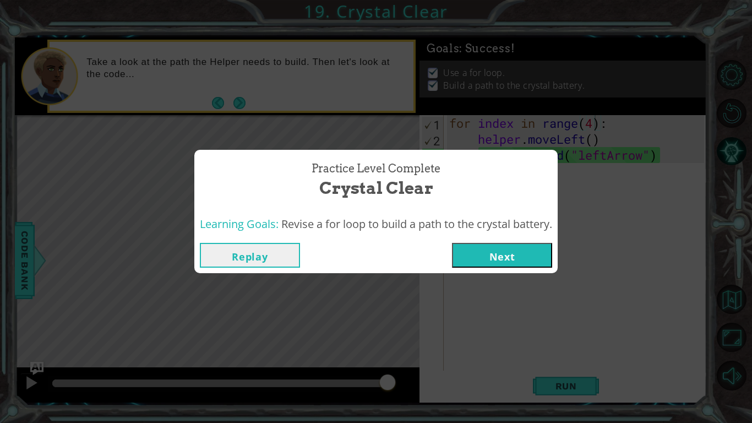
click at [70, 260] on div "Practice Level Complete Crystal Clear Learning Goals: Revise a for loop to buil…" at bounding box center [376, 211] width 752 height 423
click at [511, 247] on button "Next" at bounding box center [502, 255] width 100 height 25
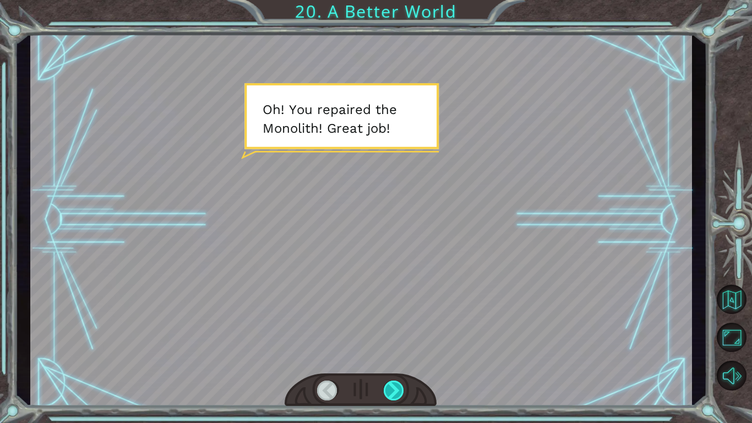
click at [402, 390] on div at bounding box center [394, 390] width 21 height 20
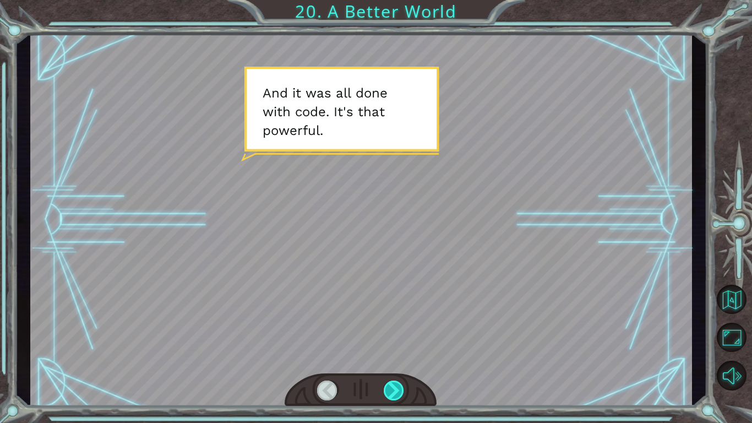
click at [402, 390] on div at bounding box center [394, 390] width 21 height 20
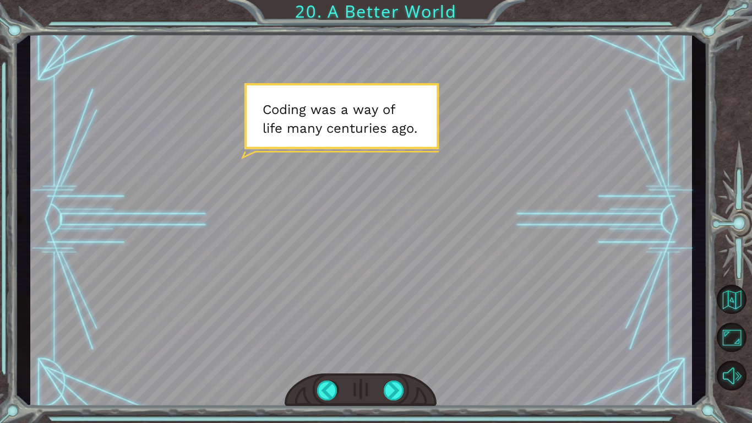
click at [403, 376] on div at bounding box center [360, 390] width 152 height 34
click at [398, 392] on div at bounding box center [394, 390] width 21 height 20
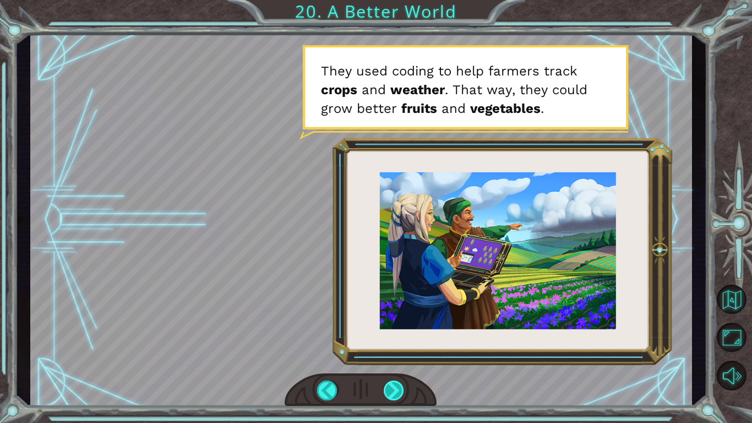
click at [398, 392] on div at bounding box center [394, 390] width 21 height 20
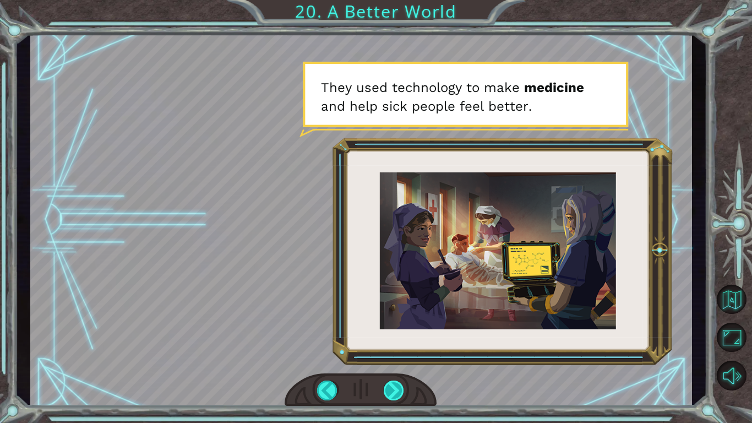
click at [398, 392] on div at bounding box center [394, 390] width 21 height 20
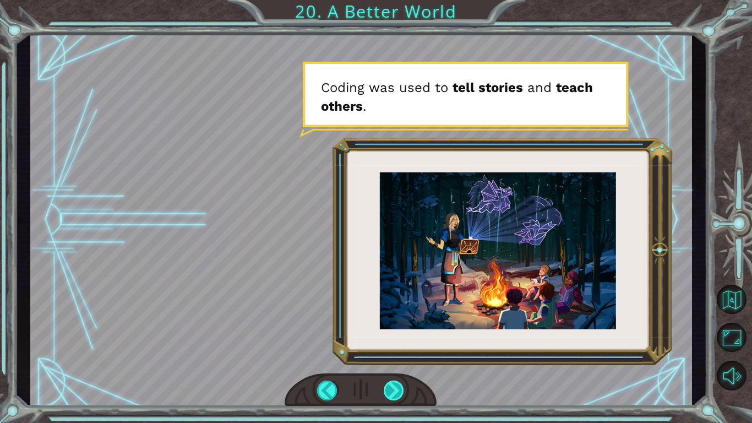
click at [400, 387] on div at bounding box center [394, 390] width 21 height 20
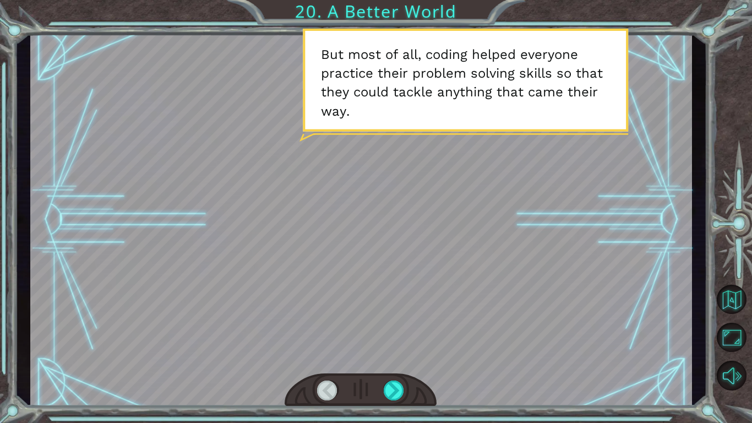
click at [398, 376] on div at bounding box center [360, 390] width 152 height 34
click at [390, 387] on div at bounding box center [394, 390] width 21 height 20
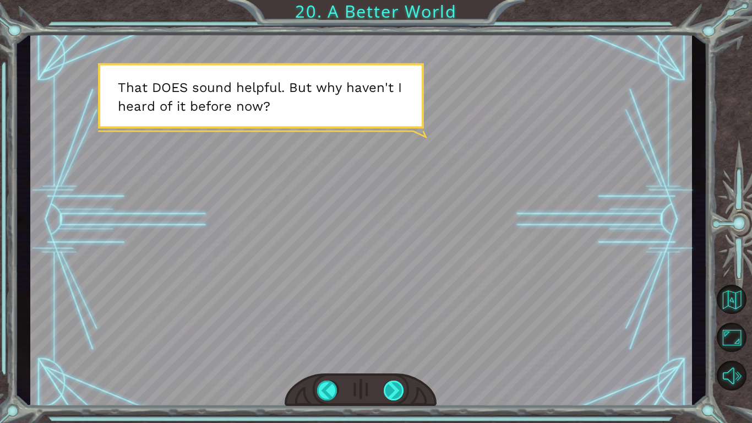
click at [400, 380] on div at bounding box center [394, 390] width 21 height 20
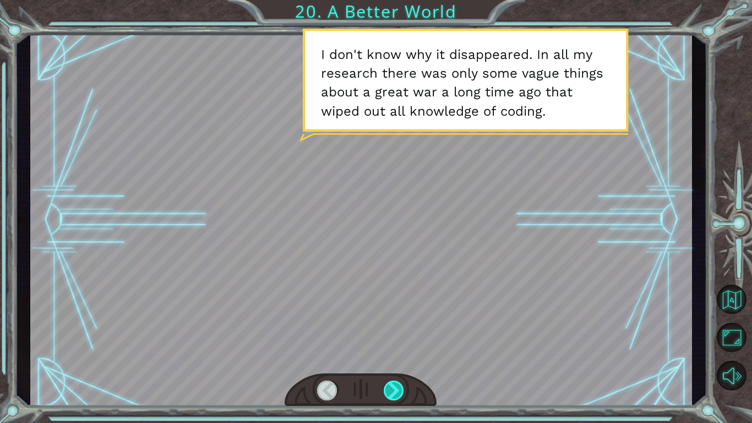
click at [396, 384] on div at bounding box center [394, 390] width 21 height 20
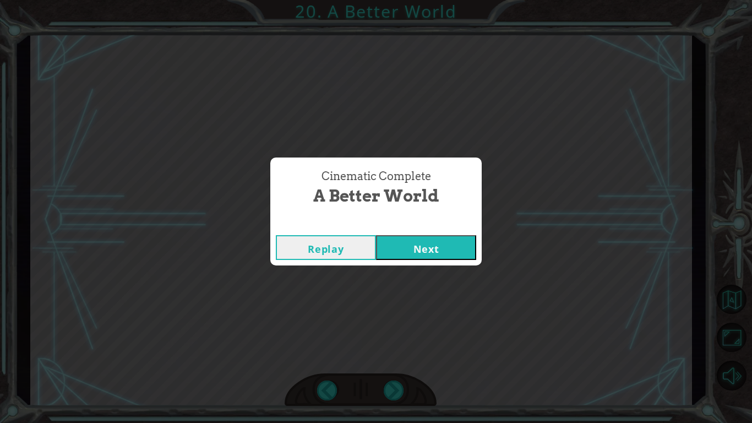
click at [430, 242] on button "Next" at bounding box center [426, 247] width 100 height 25
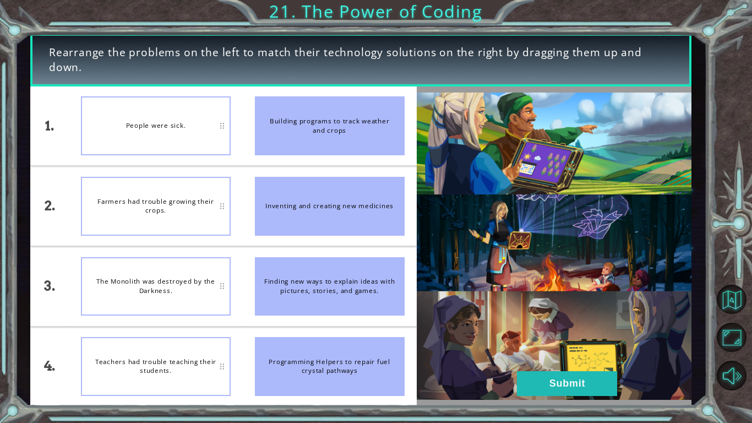
click at [430, 242] on img at bounding box center [554, 245] width 275 height 307
click at [187, 120] on div "People were sick." at bounding box center [156, 125] width 150 height 59
drag, startPoint x: 187, startPoint y: 121, endPoint x: 335, endPoint y: 198, distance: 166.9
click at [335, 198] on div "1. 2. 3. 4. People were sick. Farmers had trouble growing their crops. The Mono…" at bounding box center [223, 246] width 386 height 320
click at [335, 198] on div "Inventing and creating new medicines" at bounding box center [330, 206] width 150 height 59
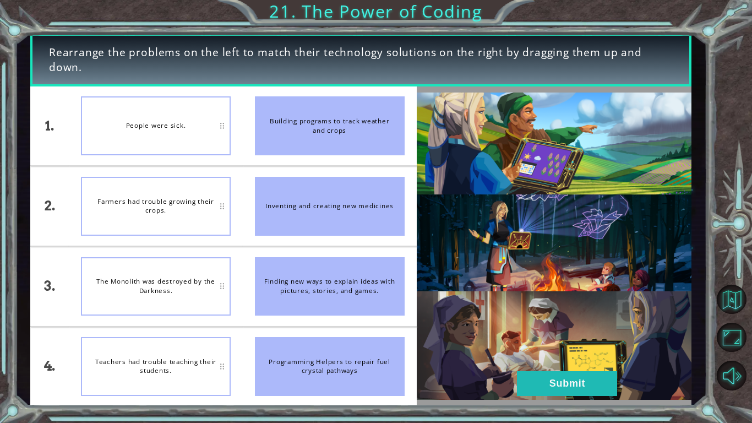
drag, startPoint x: 335, startPoint y: 198, endPoint x: 274, endPoint y: 167, distance: 68.4
click at [274, 167] on li "Inventing and creating new medicines" at bounding box center [330, 205] width 174 height 79
drag, startPoint x: 340, startPoint y: 289, endPoint x: 204, endPoint y: 349, distance: 148.6
click at [204, 349] on div "1. 2. 3. 4. People were sick. Farmers had trouble growing their crops. The Mono…" at bounding box center [223, 246] width 386 height 320
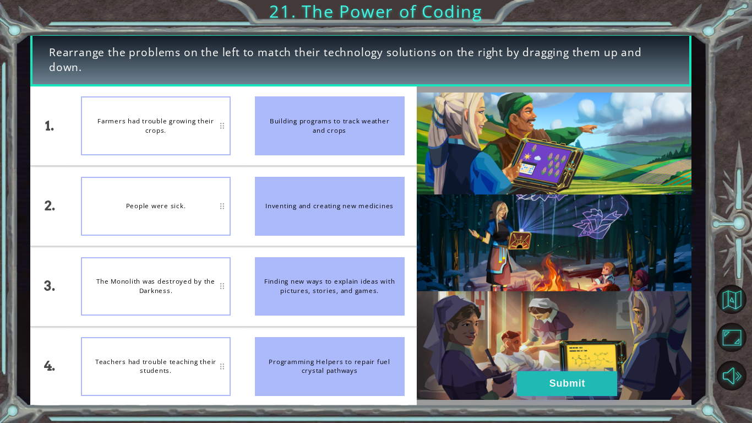
click at [529, 384] on button "Submit" at bounding box center [567, 383] width 100 height 25
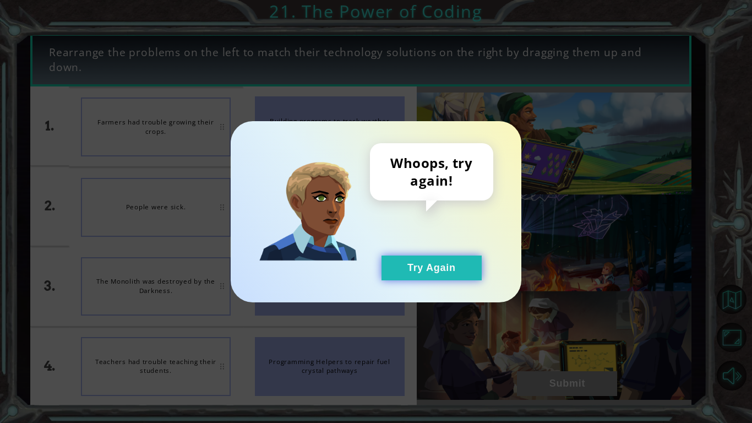
click at [414, 271] on button "Try Again" at bounding box center [431, 267] width 100 height 25
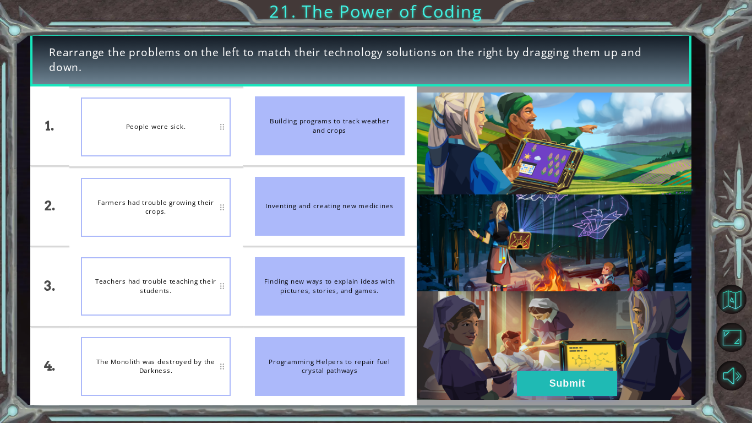
click at [588, 386] on button "Submit" at bounding box center [567, 383] width 100 height 25
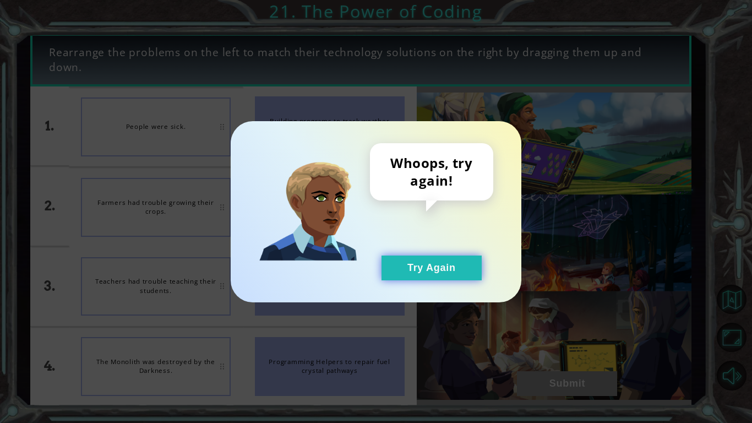
click at [468, 263] on button "Try Again" at bounding box center [431, 267] width 100 height 25
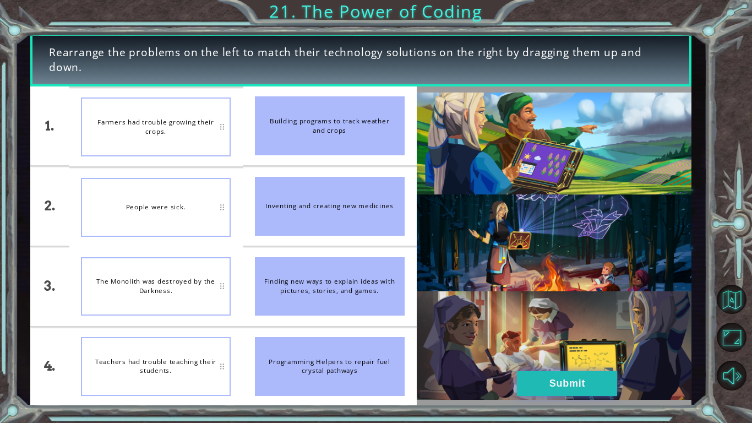
click at [527, 380] on button "Submit" at bounding box center [567, 383] width 100 height 25
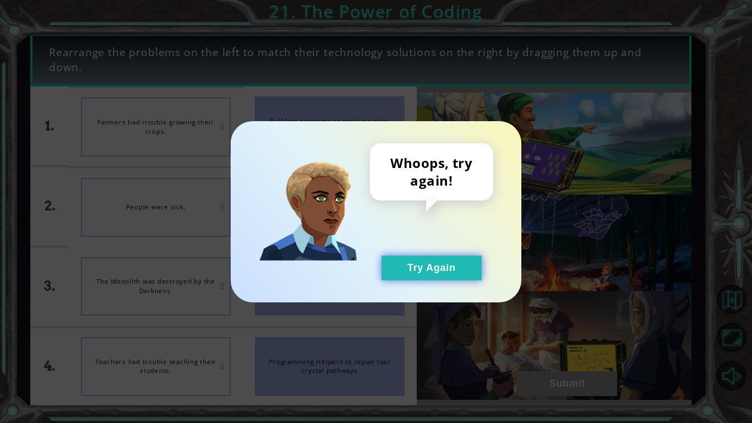
click at [440, 264] on button "Try Again" at bounding box center [431, 267] width 100 height 25
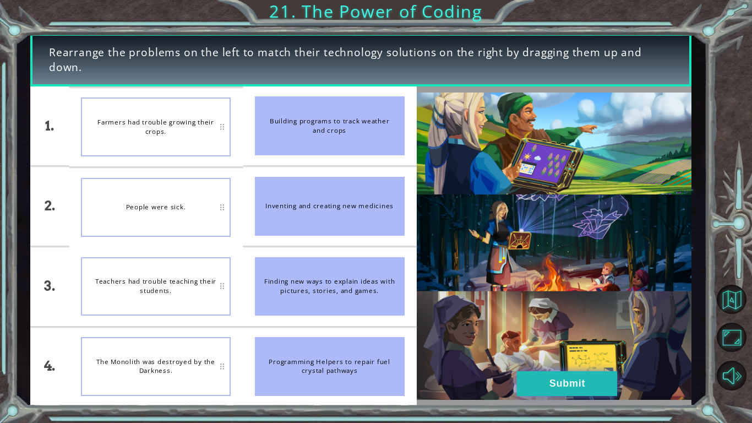
click at [533, 371] on button "Submit" at bounding box center [567, 383] width 100 height 25
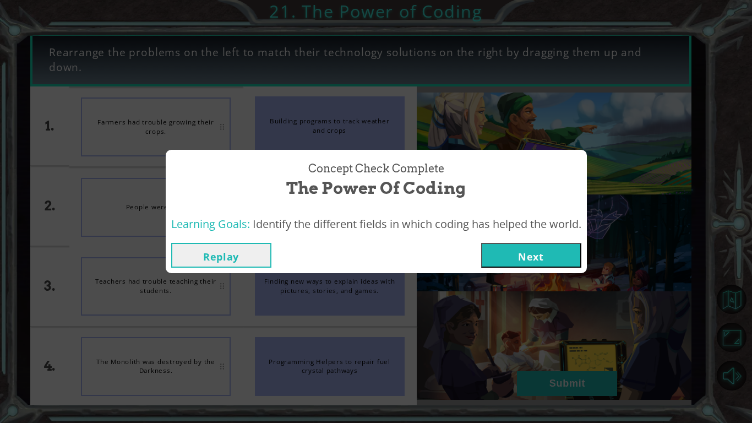
click at [528, 265] on button "Next" at bounding box center [531, 255] width 100 height 25
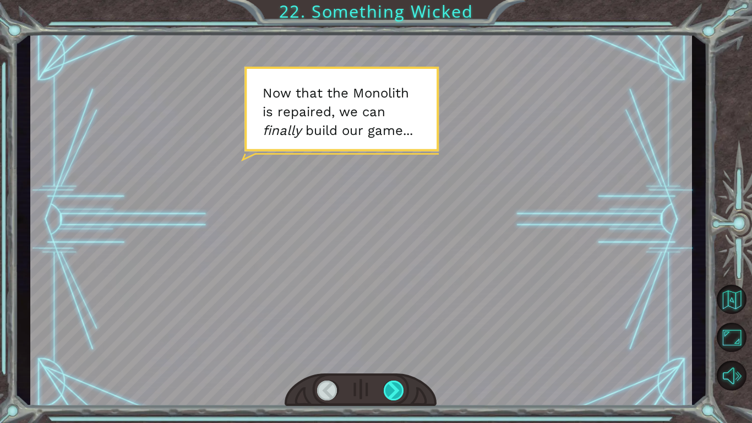
click at [399, 397] on div at bounding box center [394, 390] width 21 height 20
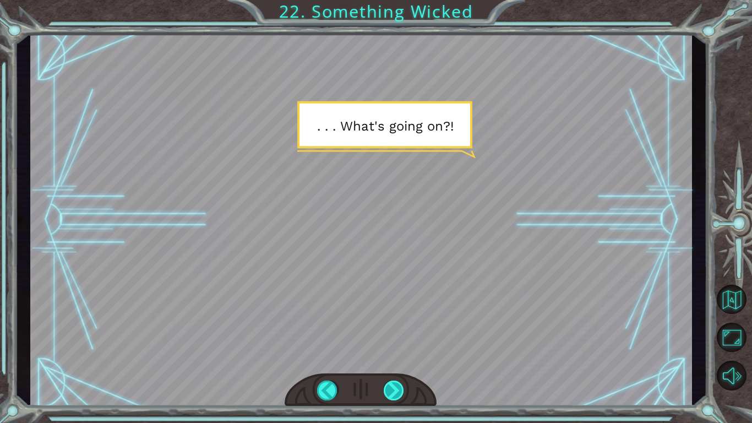
click at [399, 397] on div at bounding box center [394, 390] width 21 height 20
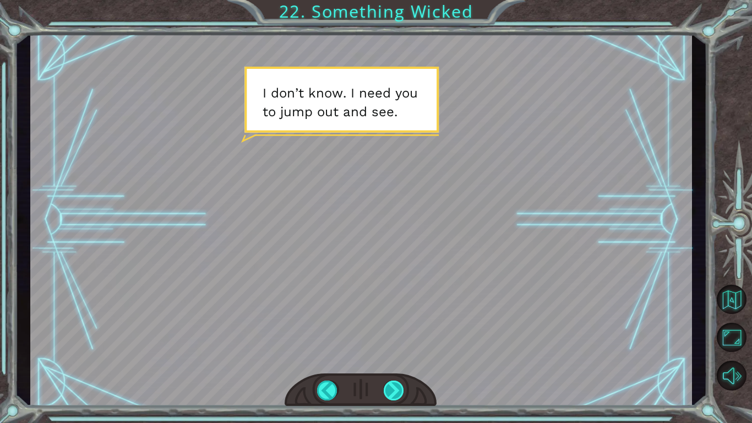
click at [399, 397] on div at bounding box center [394, 390] width 21 height 20
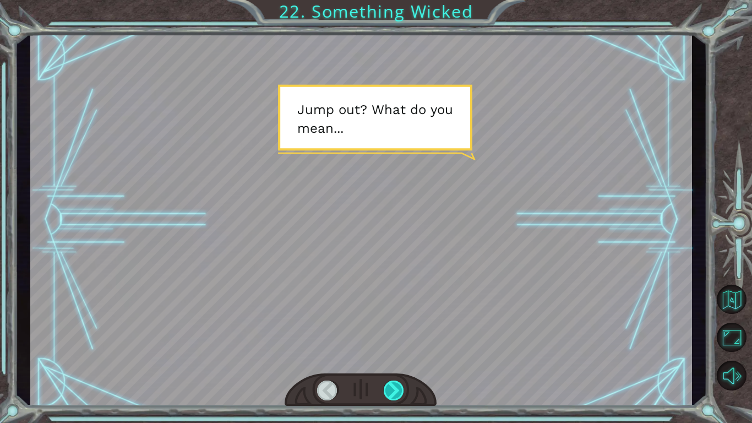
click at [399, 397] on div at bounding box center [394, 390] width 21 height 20
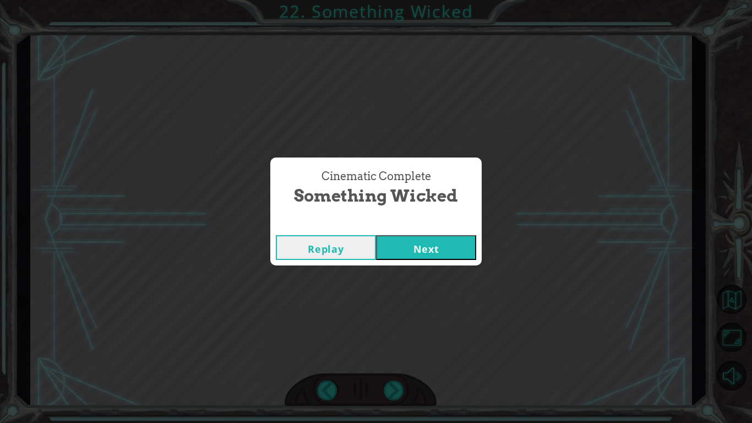
click at [456, 257] on button "Next" at bounding box center [426, 247] width 100 height 25
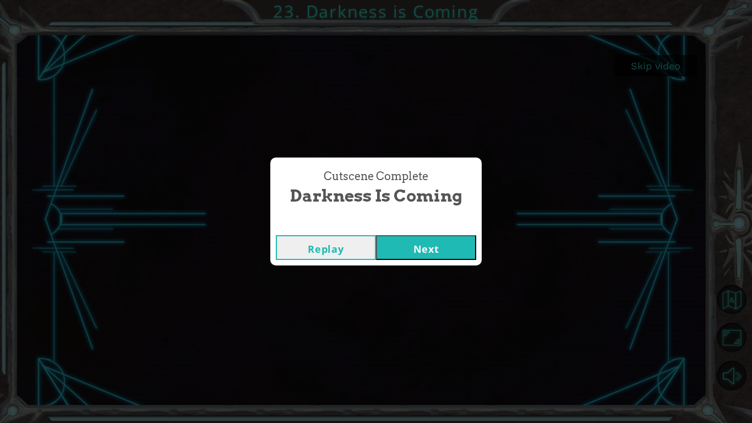
click at [450, 240] on button "Next" at bounding box center [426, 247] width 100 height 25
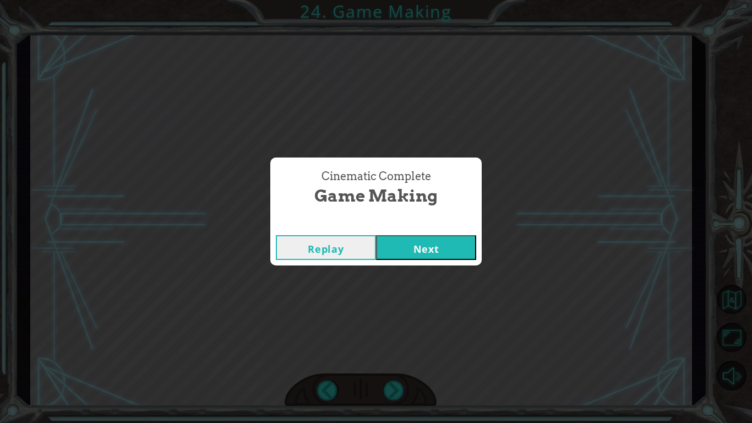
click at [444, 251] on button "Next" at bounding box center [426, 247] width 100 height 25
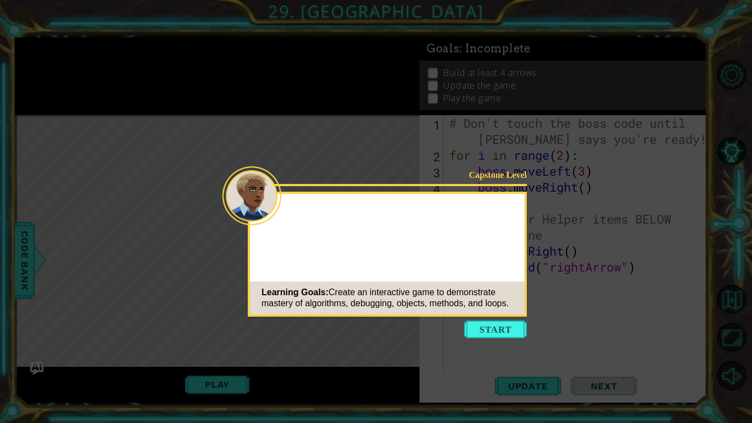
click at [506, 342] on icon at bounding box center [376, 211] width 752 height 423
click at [505, 342] on icon at bounding box center [376, 211] width 752 height 423
click at [495, 333] on button "Start" at bounding box center [495, 329] width 63 height 18
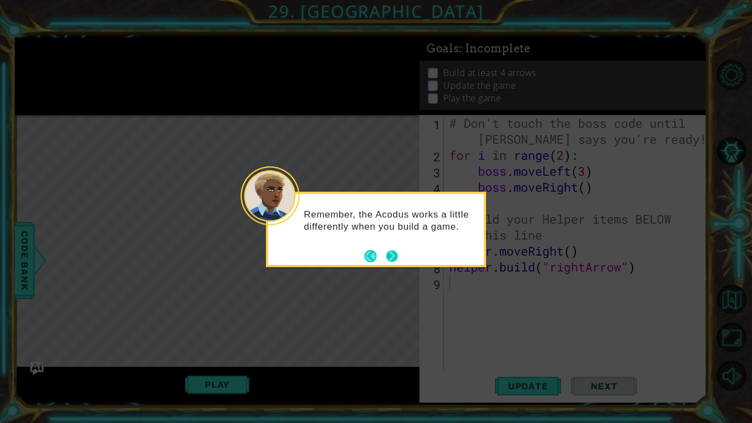
click at [395, 256] on button "Next" at bounding box center [392, 256] width 12 height 12
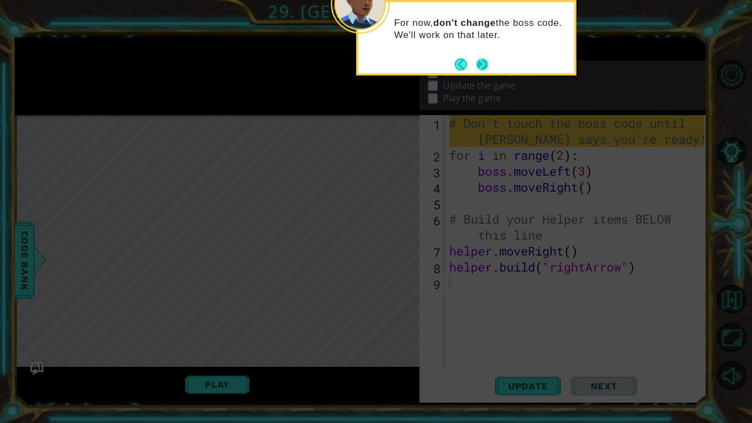
click at [481, 63] on button "Next" at bounding box center [482, 64] width 12 height 12
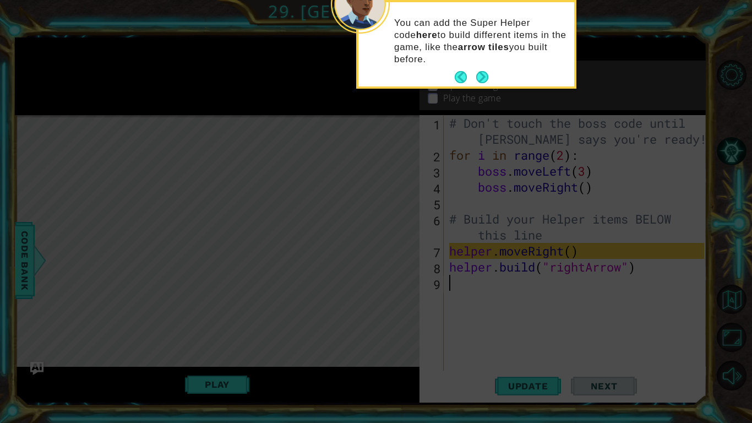
click at [481, 63] on p "You can add the Super Helper code here to build different items in the game, li…" at bounding box center [480, 41] width 172 height 48
click at [481, 71] on button "Next" at bounding box center [482, 77] width 12 height 12
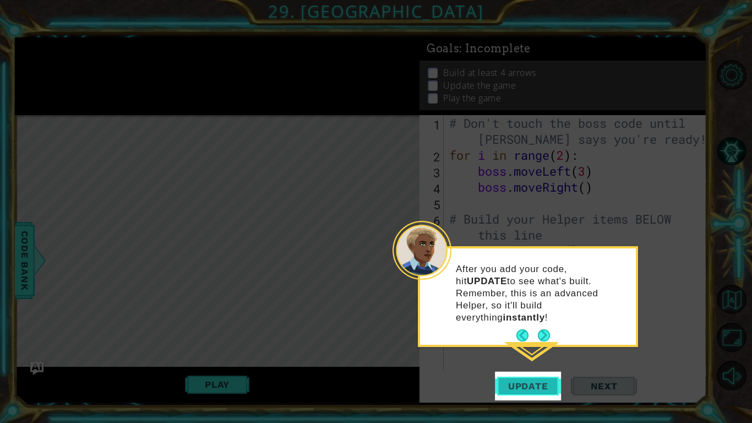
click at [529, 386] on span "Update" at bounding box center [528, 385] width 62 height 11
click at [539, 329] on button "Next" at bounding box center [544, 335] width 12 height 12
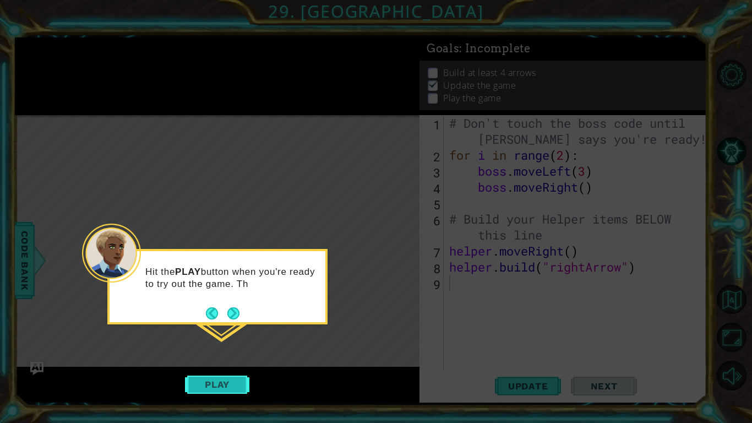
click at [216, 376] on button "Play" at bounding box center [217, 384] width 64 height 21
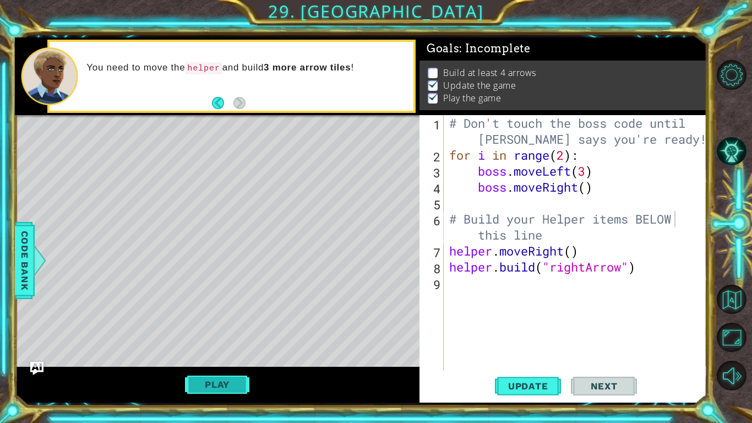
click at [207, 377] on button "Play" at bounding box center [217, 384] width 64 height 21
click at [587, 171] on div "# Don't touch the boss code until [PERSON_NAME] says you're ready! for i in ran…" at bounding box center [578, 266] width 262 height 303
click at [653, 270] on div "# Don't touch the boss code until [PERSON_NAME] says you're ready! for i in ran…" at bounding box center [578, 266] width 262 height 303
type textarea "[DOMAIN_NAME]("rightArrow")"
type textarea "H"
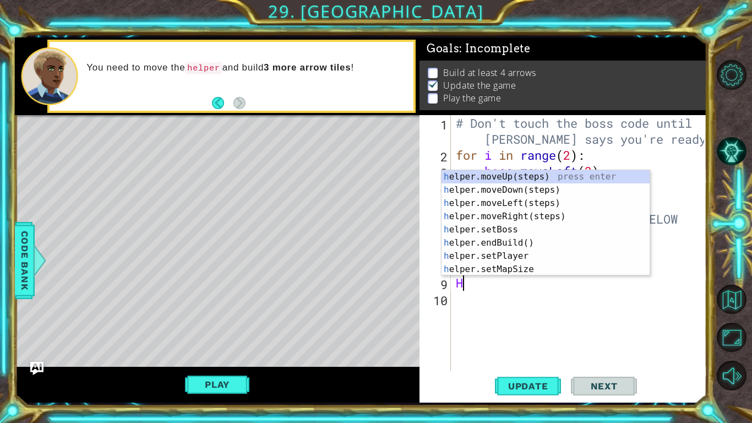
click at [538, 214] on div "h elper.moveUp(steps) press enter h elper.moveDown(steps) press enter h elper.m…" at bounding box center [545, 236] width 208 height 132
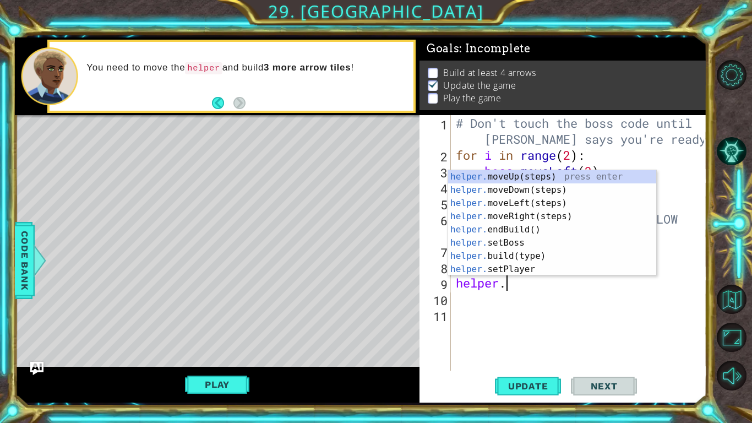
click at [553, 255] on div "helper. moveUp(steps) press enter helper. moveDown(steps) press enter helper. m…" at bounding box center [552, 236] width 208 height 132
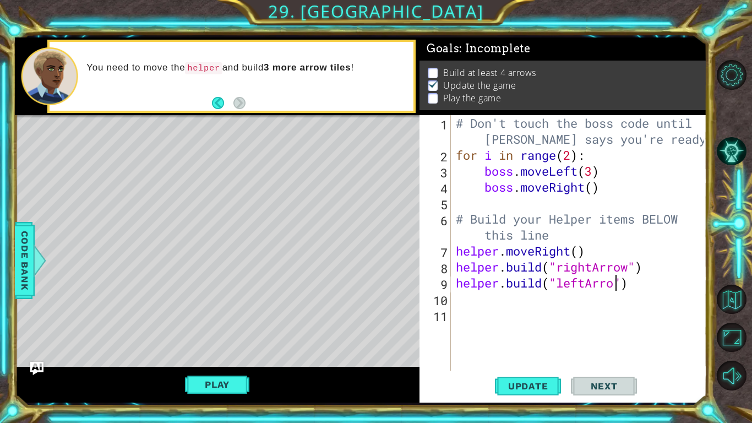
scroll to position [0, 7]
click at [529, 388] on span "Update" at bounding box center [528, 385] width 62 height 11
click at [537, 395] on button "Update" at bounding box center [528, 385] width 66 height 29
click at [219, 377] on button "Play" at bounding box center [217, 384] width 64 height 21
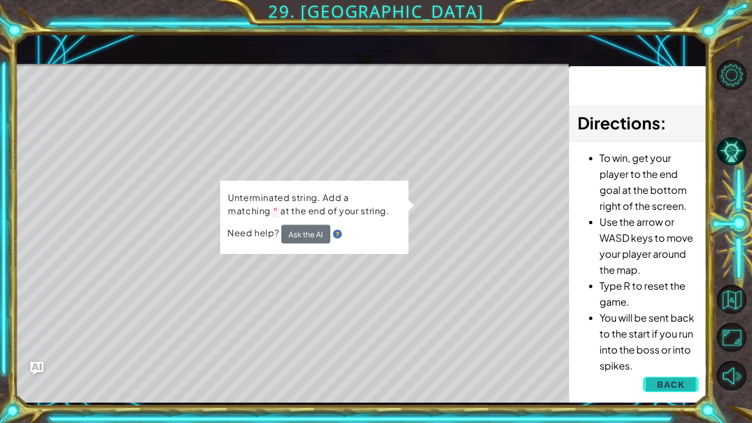
click at [678, 379] on span "Back" at bounding box center [670, 384] width 28 height 11
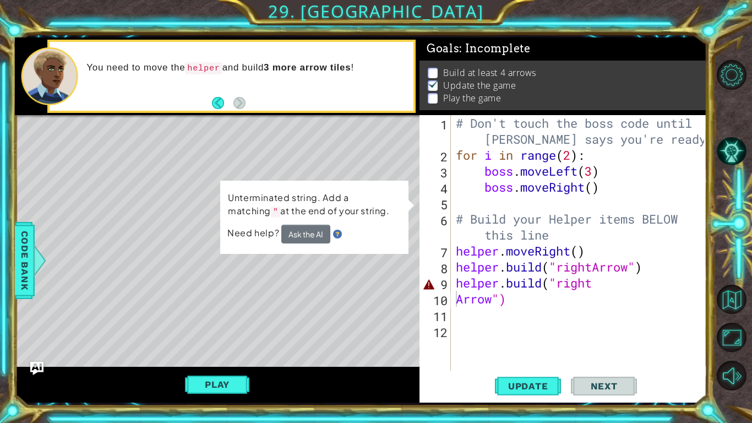
click at [457, 291] on div "# Don't touch the boss code until [PERSON_NAME] says you're ready! for i in ran…" at bounding box center [581, 266] width 256 height 303
type textarea "[DOMAIN_NAME]("rightArrow")"
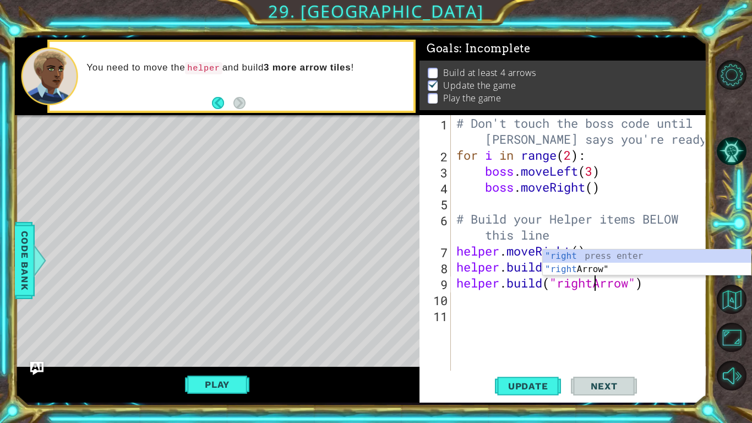
click at [613, 266] on div ""right press enter "right Arrow" press enter" at bounding box center [647, 275] width 208 height 53
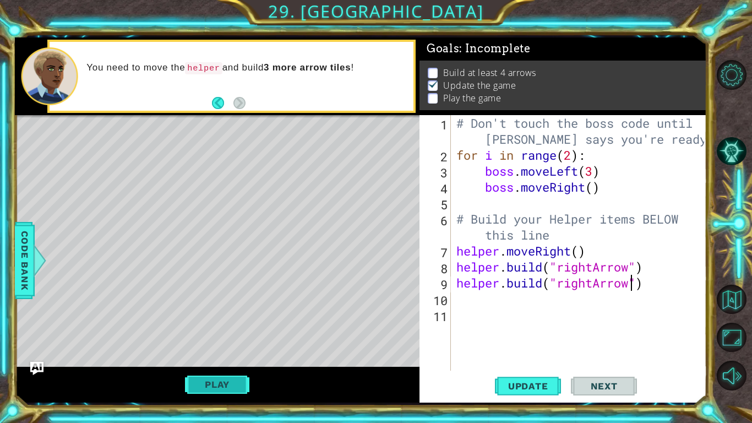
click at [221, 376] on button "Play" at bounding box center [217, 384] width 64 height 21
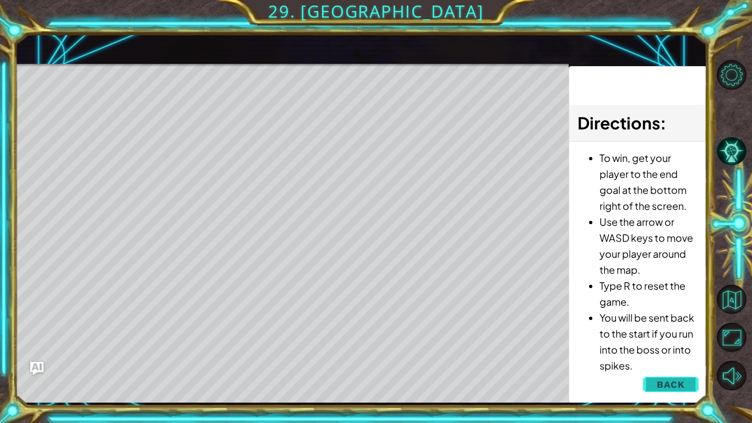
click at [676, 379] on span "Back" at bounding box center [670, 384] width 28 height 11
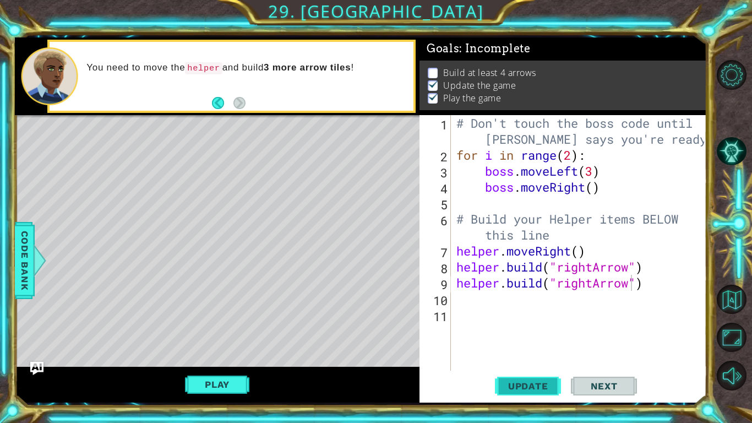
click at [516, 393] on button "Update" at bounding box center [528, 385] width 66 height 29
click at [222, 382] on button "Play" at bounding box center [217, 384] width 64 height 21
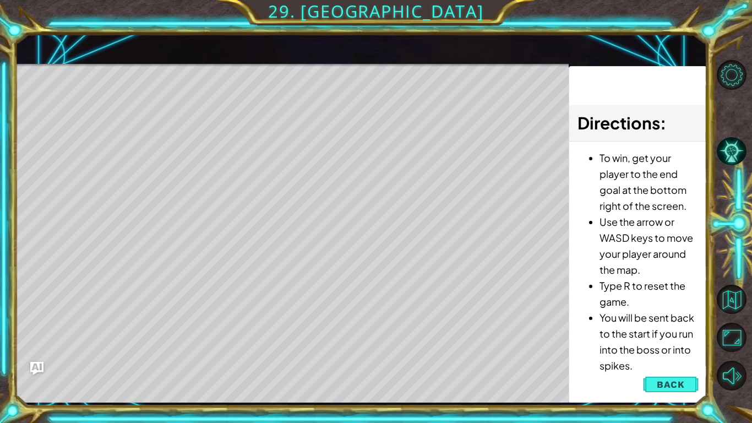
click at [674, 367] on li "You will be sent back to the start if you run into the boss or into spikes." at bounding box center [648, 341] width 98 height 64
click at [670, 379] on span "Back" at bounding box center [670, 384] width 28 height 11
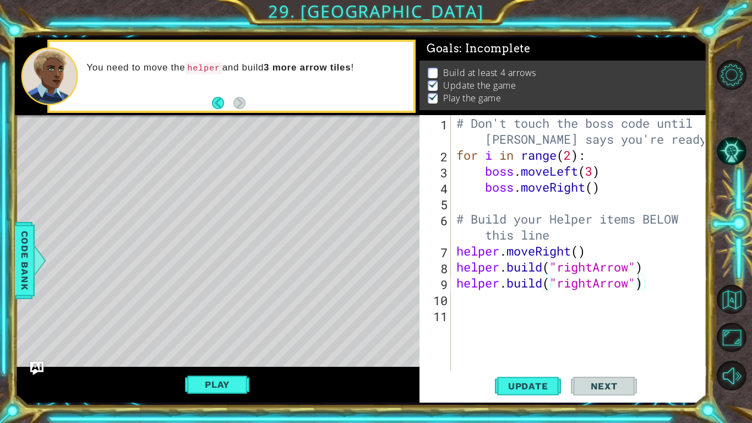
click at [297, 380] on div "Play" at bounding box center [217, 384] width 404 height 36
click at [544, 316] on div "# Don't touch the boss code until [PERSON_NAME] says you're ready! for i in ran…" at bounding box center [581, 266] width 255 height 303
click at [532, 386] on span "Update" at bounding box center [528, 385] width 62 height 11
click at [540, 388] on span "Update" at bounding box center [528, 385] width 62 height 11
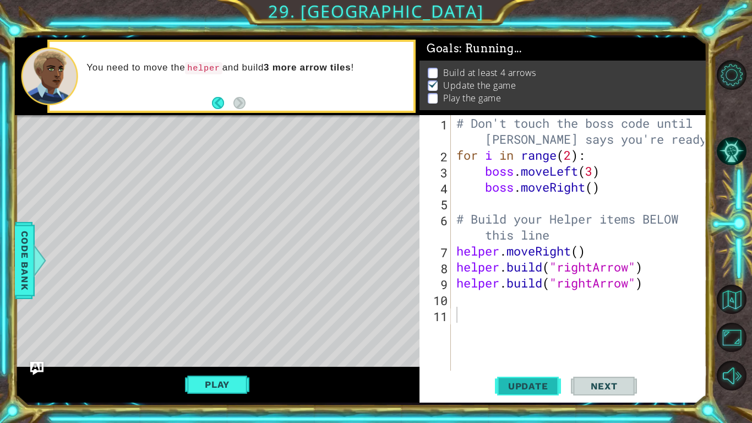
click at [539, 390] on span "Update" at bounding box center [528, 385] width 62 height 11
type textarea "[DOMAIN_NAME]("rightArrow")"
click at [645, 267] on div "# Don't touch the boss code until [PERSON_NAME] says you're ready! for i in ran…" at bounding box center [581, 266] width 255 height 303
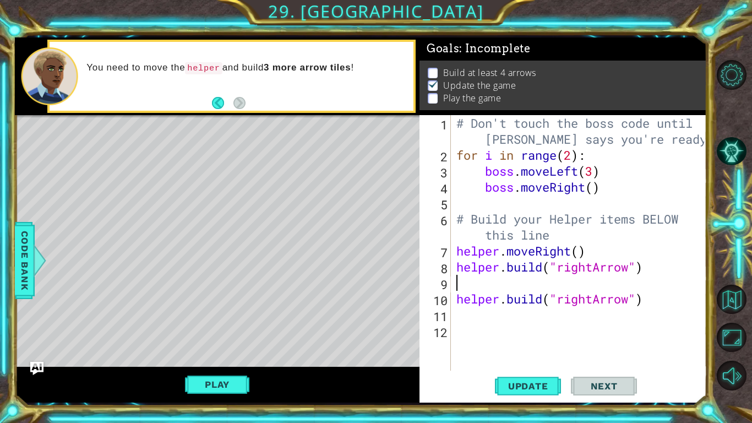
type textarea "h"
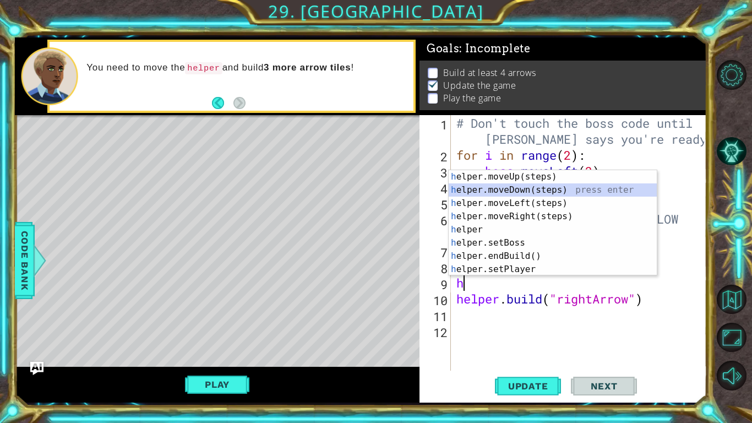
click at [539, 191] on div "h elper.moveUp(steps) press enter h elper.moveDown(steps) press enter h elper.m…" at bounding box center [552, 236] width 208 height 132
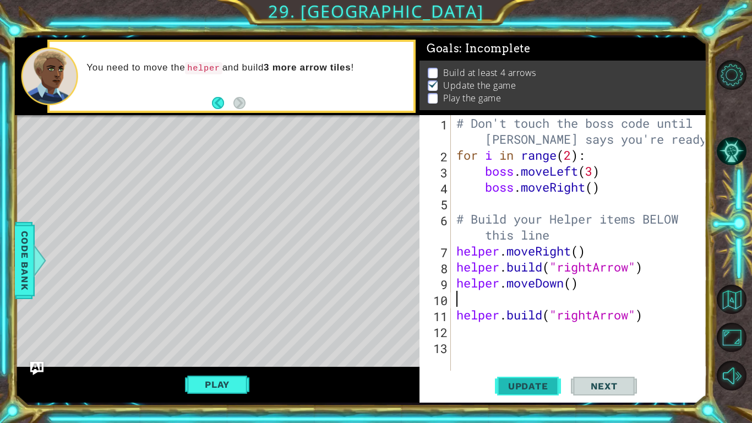
click at [533, 388] on span "Update" at bounding box center [528, 385] width 62 height 11
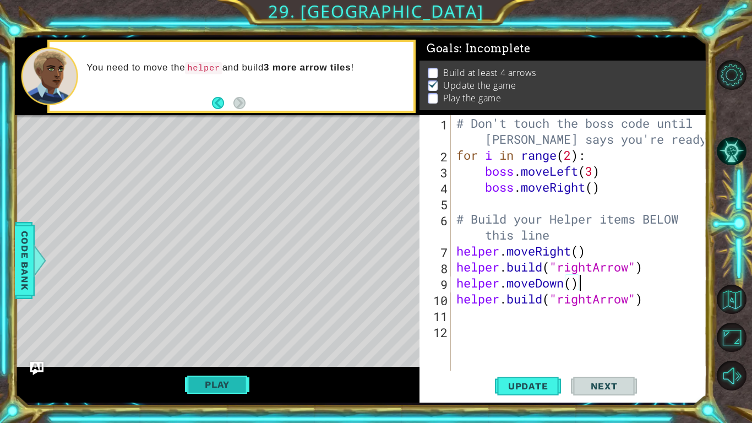
click at [202, 385] on button "Play" at bounding box center [217, 384] width 64 height 21
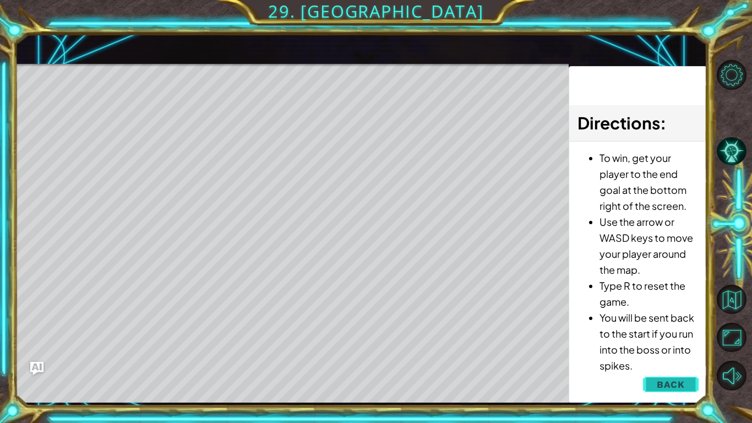
click at [648, 379] on button "Back" at bounding box center [671, 384] width 56 height 22
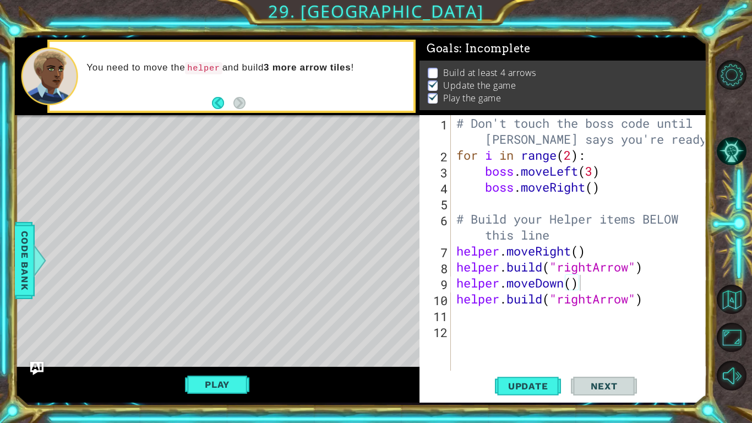
click at [672, 382] on div "Update Next" at bounding box center [565, 385] width 287 height 29
type textarea "[DOMAIN_NAME]("rightArrow")"
click at [211, 373] on div "Play" at bounding box center [217, 384] width 404 height 36
click at [209, 382] on button "Play" at bounding box center [217, 384] width 64 height 21
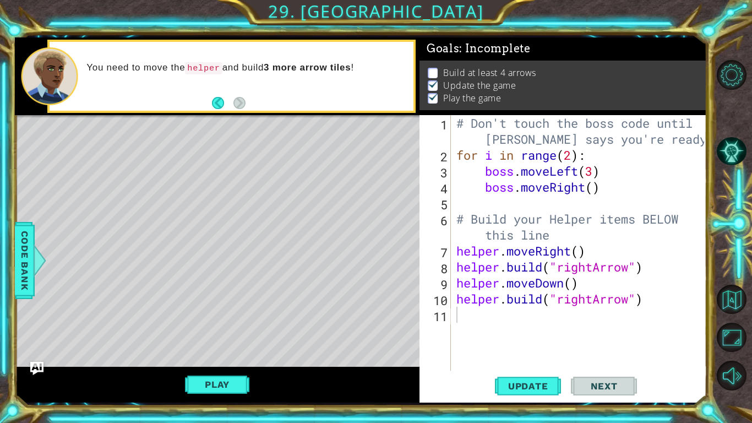
click at [486, 324] on div "# Don't touch the boss code until [PERSON_NAME] says you're ready! for i in ran…" at bounding box center [581, 266] width 255 height 303
click at [207, 398] on div "Play" at bounding box center [217, 384] width 404 height 36
click at [229, 390] on button "Play" at bounding box center [217, 384] width 64 height 21
click at [214, 381] on button "Play" at bounding box center [217, 384] width 64 height 21
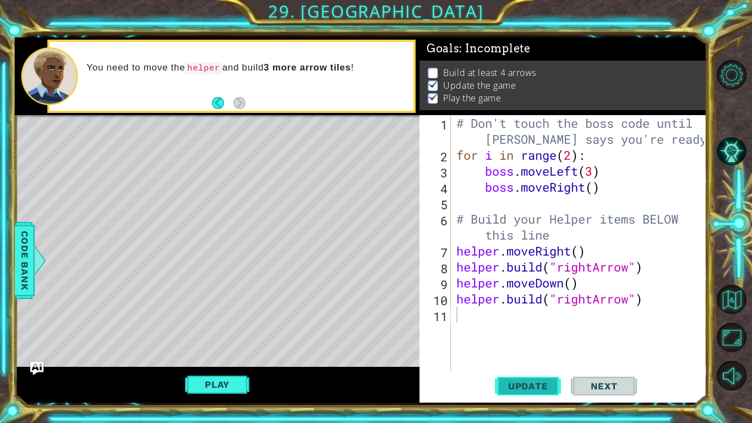
click at [535, 383] on span "Update" at bounding box center [528, 385] width 62 height 11
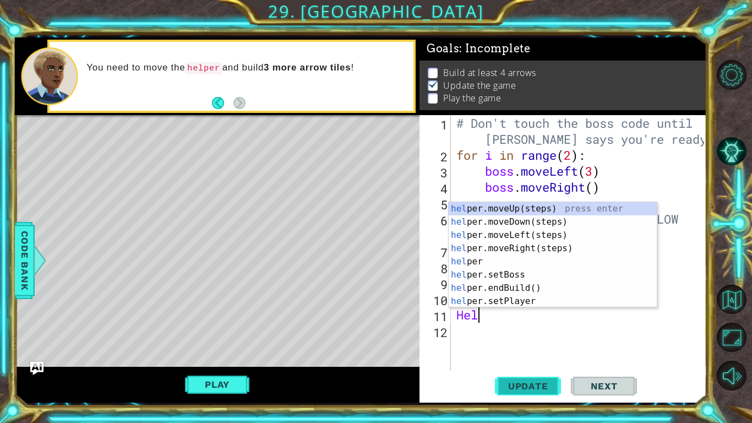
type textarea "Help"
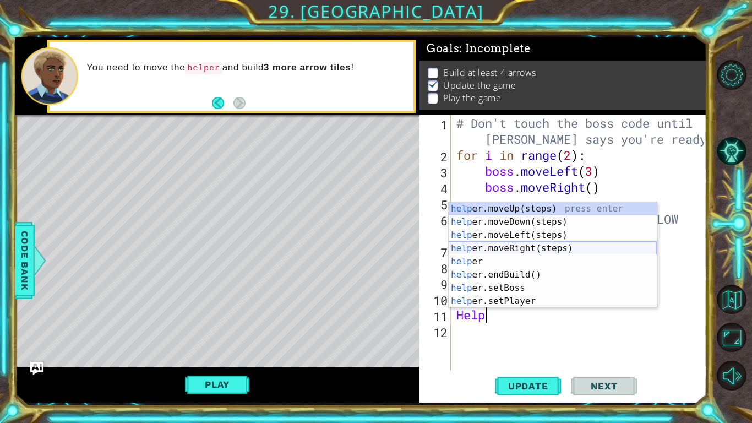
click at [527, 255] on div "help er.moveUp(steps) press enter help er.moveDown(steps) press enter help er.m…" at bounding box center [552, 268] width 208 height 132
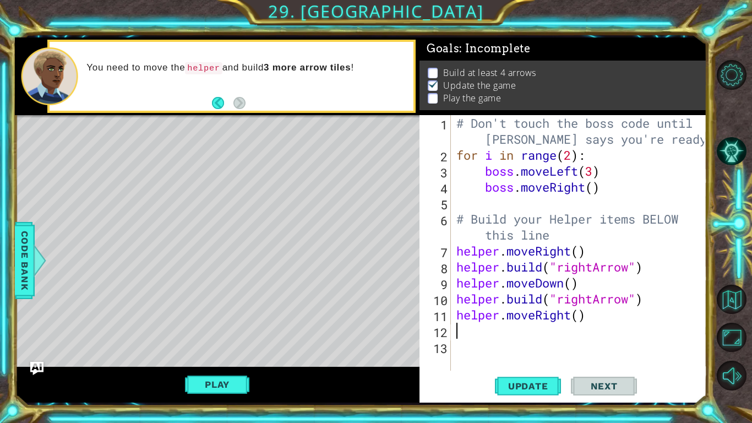
scroll to position [0, 0]
click at [514, 387] on span "Update" at bounding box center [528, 385] width 62 height 11
click at [211, 374] on button "Play" at bounding box center [217, 384] width 64 height 21
click at [521, 392] on button "Update" at bounding box center [528, 385] width 66 height 29
click at [219, 382] on button "Play" at bounding box center [217, 384] width 64 height 21
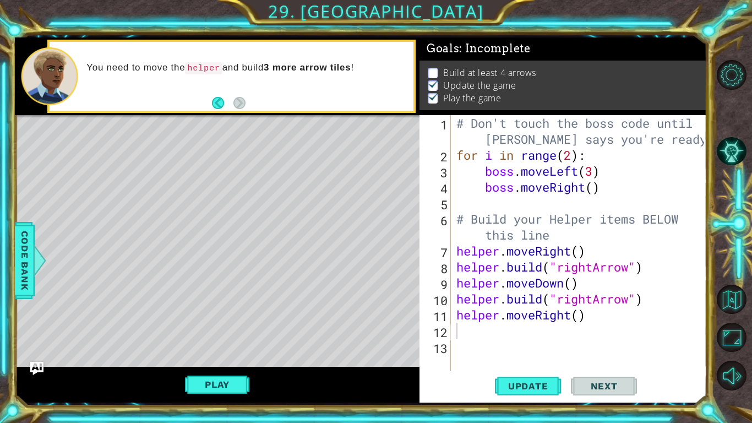
type textarea "helper.moveRight()"
click at [578, 316] on div "# Don't touch the boss code until [PERSON_NAME] says you're ready! for i in ran…" at bounding box center [581, 266] width 255 height 303
drag, startPoint x: 592, startPoint y: 319, endPoint x: 451, endPoint y: 314, distance: 141.5
click at [451, 314] on div "helper.moveRight() 1 2 3 4 5 6 7 8 9 10 11 12 13 # Don't touch the boss code un…" at bounding box center [561, 242] width 284 height 255
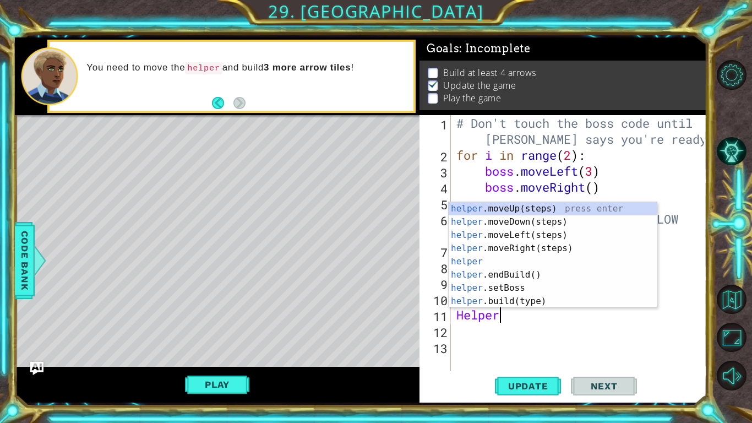
scroll to position [0, 1]
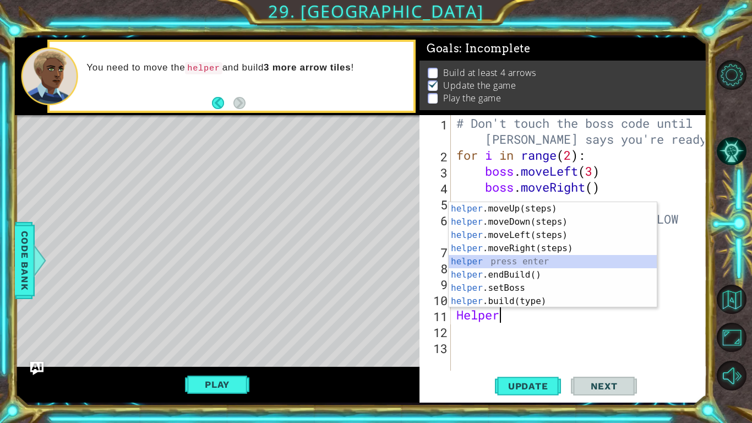
click at [462, 260] on div "helper .moveUp(steps) press enter helper .moveDown(steps) press enter helper .m…" at bounding box center [552, 268] width 208 height 132
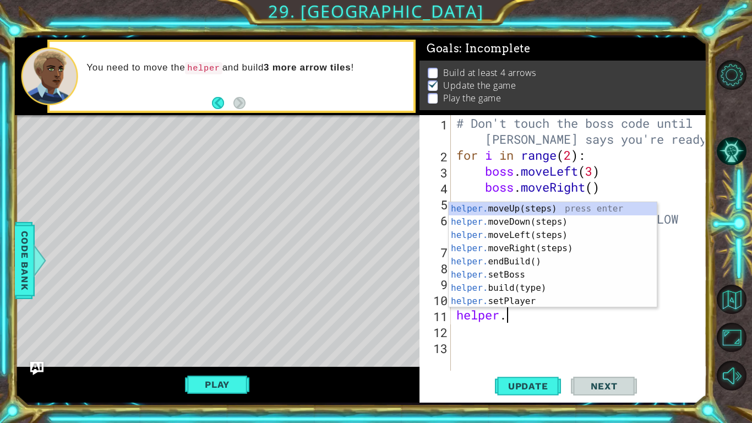
scroll to position [0, 2]
click at [581, 246] on div "helper. moveUp(steps) press enter helper. moveDown(steps) press enter helper. m…" at bounding box center [552, 268] width 208 height 132
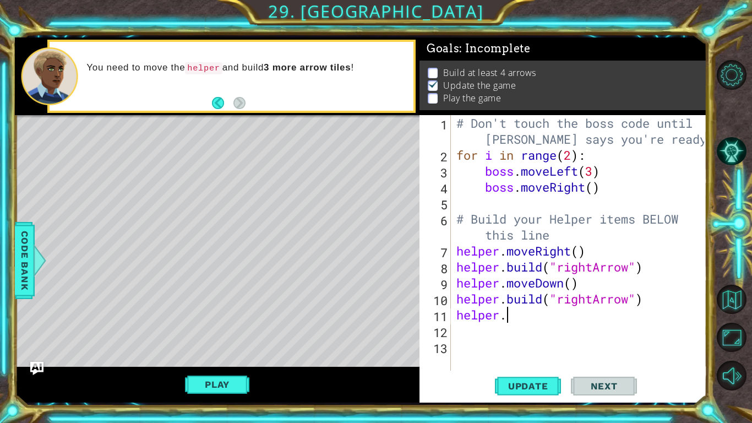
click at [581, 246] on div "# Don't touch the boss code until [PERSON_NAME] says you're ready! for i in ran…" at bounding box center [581, 266] width 255 height 303
drag, startPoint x: 587, startPoint y: 310, endPoint x: 508, endPoint y: 311, distance: 78.1
click at [508, 311] on div "# Don't touch the boss code until [PERSON_NAME] says you're ready! for i in ran…" at bounding box center [581, 266] width 255 height 303
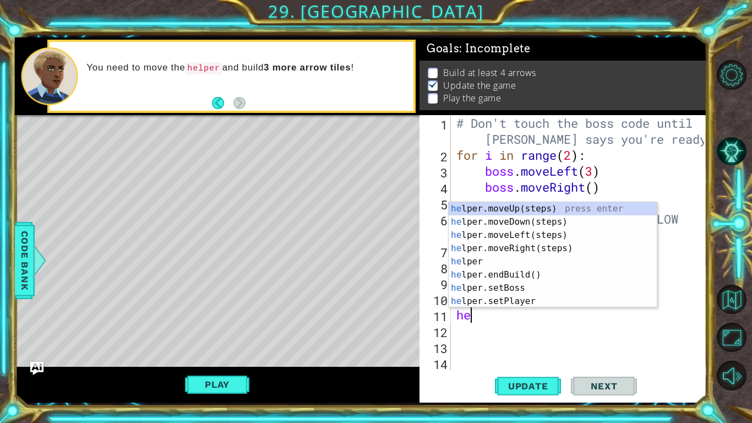
type textarea "h"
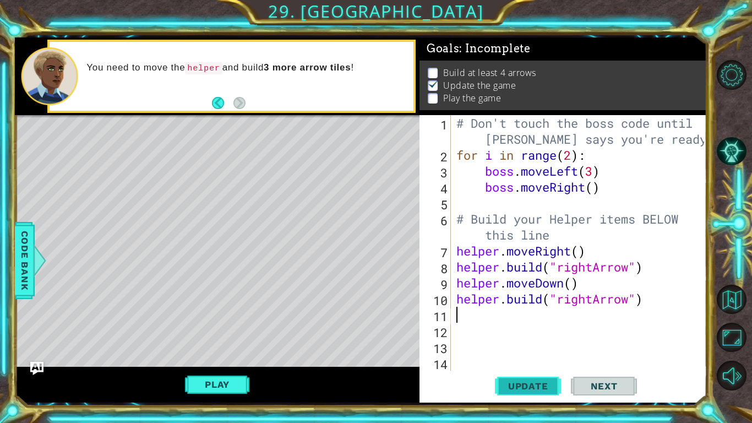
click at [535, 391] on button "Update" at bounding box center [528, 385] width 66 height 29
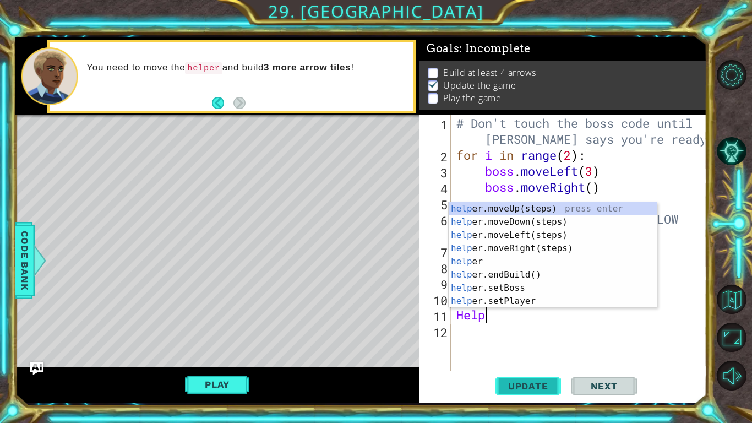
type textarea "Helper"
click at [557, 248] on div "helper .moveUp(steps) press enter helper .moveDown(steps) press enter helper .m…" at bounding box center [552, 268] width 208 height 132
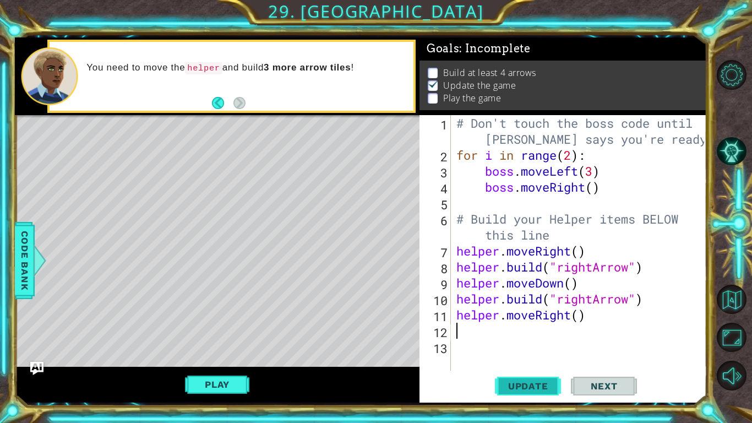
click at [542, 380] on span "Update" at bounding box center [528, 385] width 62 height 11
type textarea "h"
type textarea "H"
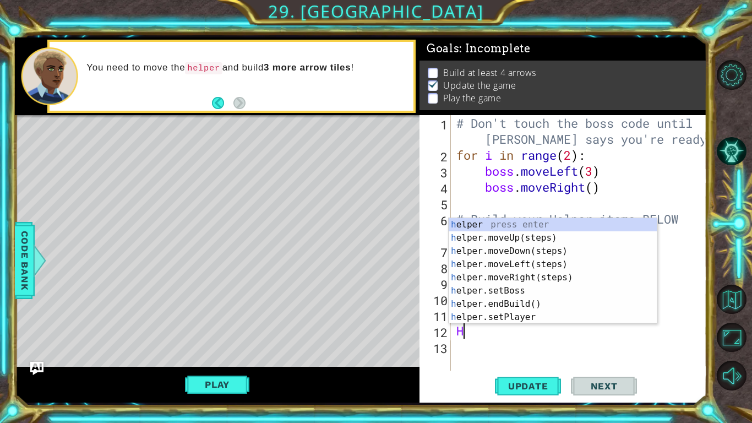
click at [544, 275] on div "h elper press enter h elper.moveUp(steps) press enter h elper.moveDown(steps) p…" at bounding box center [552, 284] width 208 height 132
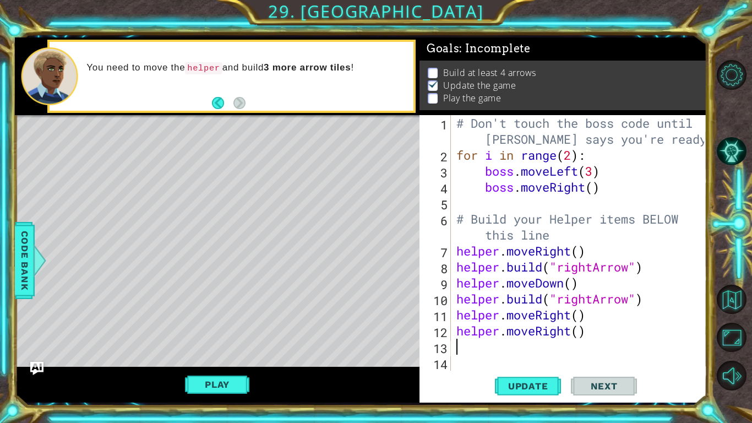
click at [572, 332] on div "# Don't touch the boss code until [PERSON_NAME] says you're ready! for i in ran…" at bounding box center [581, 266] width 255 height 303
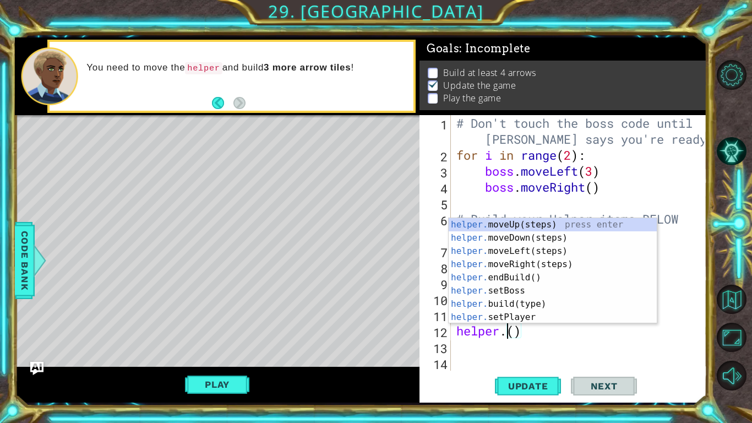
click at [542, 302] on div "helper. moveUp(steps) press enter helper. moveDown(steps) press enter helper. m…" at bounding box center [552, 284] width 208 height 132
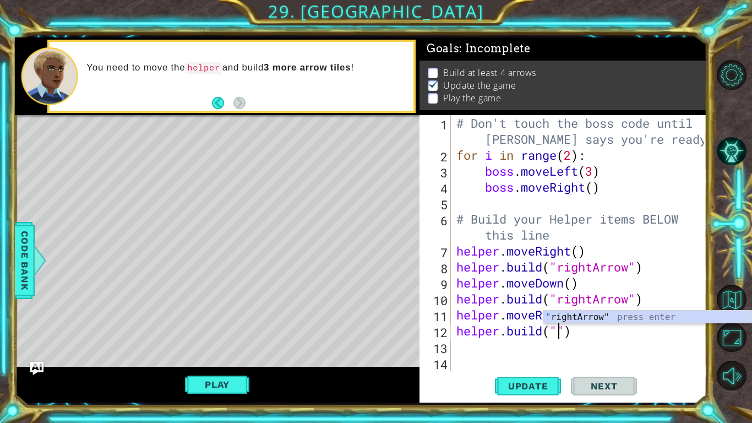
click at [645, 311] on div "" rightArrow" press enter" at bounding box center [647, 330] width 208 height 40
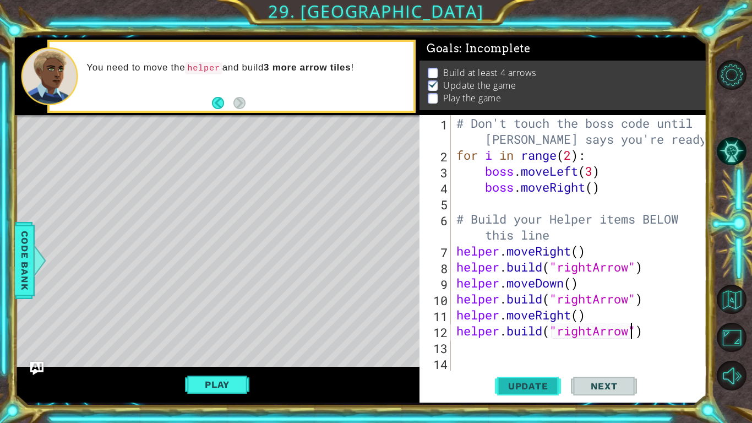
type textarea "[DOMAIN_NAME]("rightArrow")"
click at [538, 386] on span "Update" at bounding box center [528, 385] width 62 height 11
click at [204, 388] on button "Play" at bounding box center [217, 384] width 64 height 21
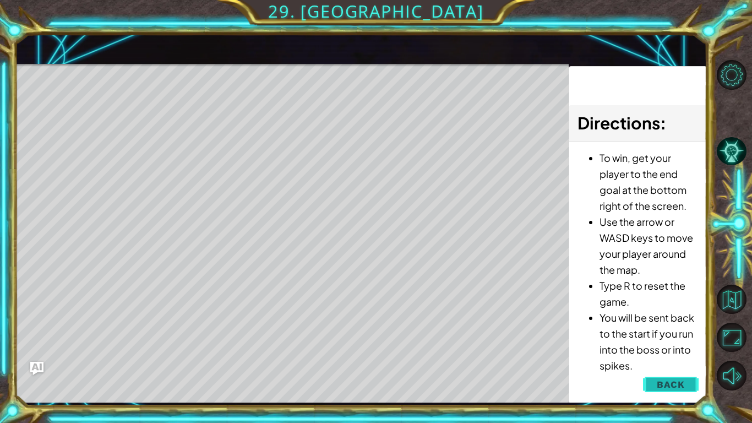
click at [682, 385] on span "Back" at bounding box center [670, 384] width 28 height 11
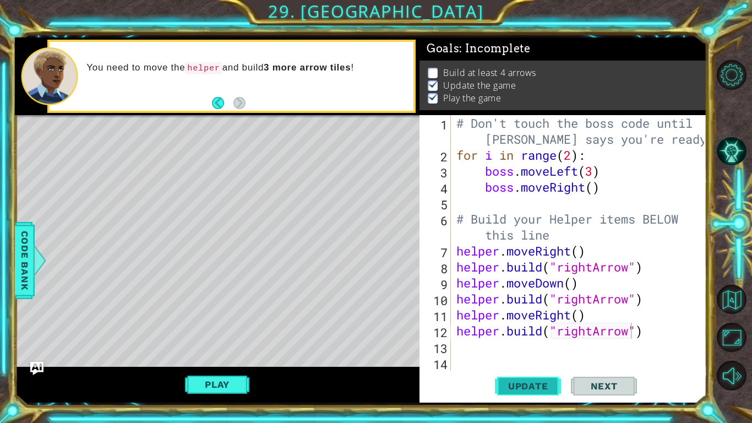
click at [533, 384] on span "Update" at bounding box center [528, 385] width 62 height 11
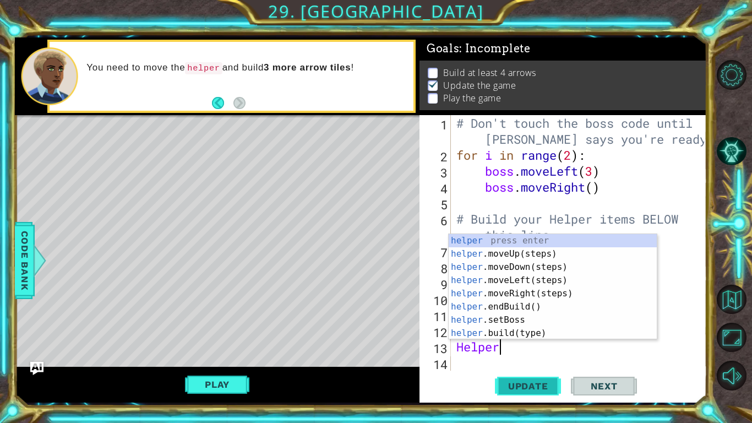
scroll to position [0, 2]
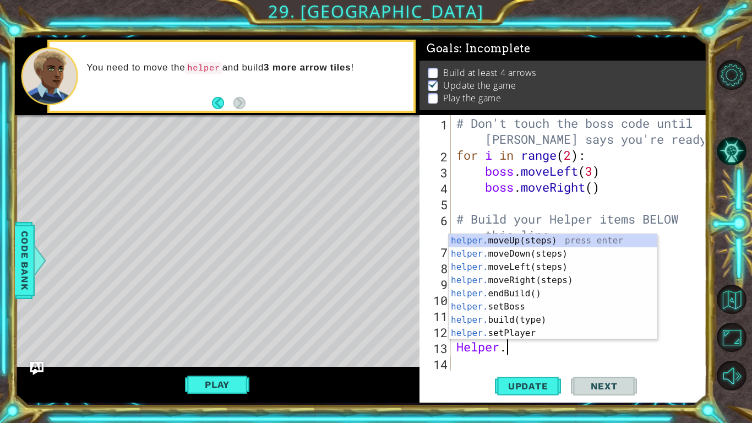
click at [547, 316] on div "helper. moveUp(steps) press enter helper. moveDown(steps) press enter helper. m…" at bounding box center [552, 300] width 208 height 132
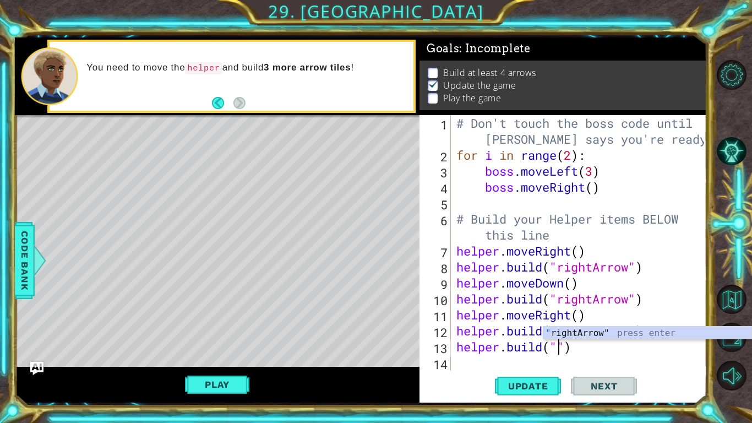
click at [0, 0] on span "..." at bounding box center [0, 0] width 0 height 0
type textarea "[DOMAIN_NAME]("rightArrow")"
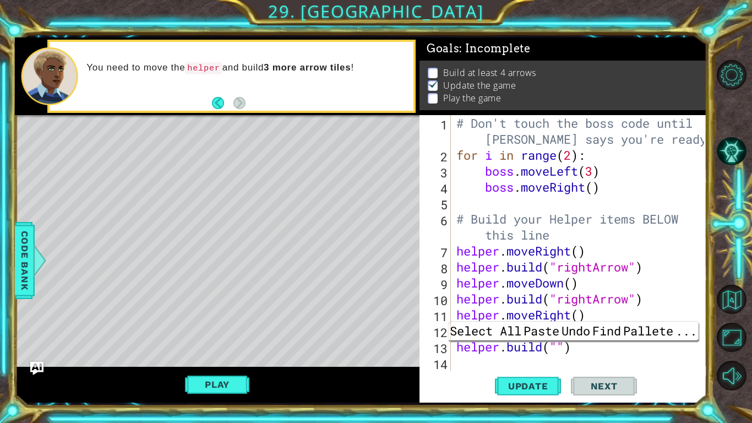
click at [667, 356] on div "# Don't touch the boss code until [PERSON_NAME] says you're ready! for i in ran…" at bounding box center [581, 266] width 255 height 303
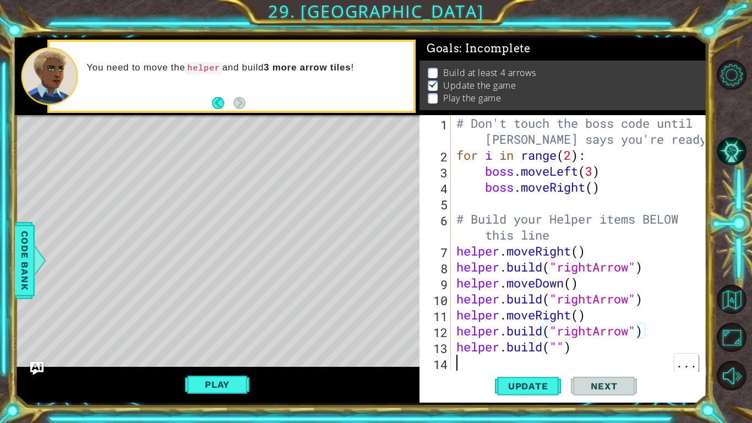
scroll to position [0, 0]
click at [618, 349] on div "# Don't touch the boss code until [PERSON_NAME] says you're ready! for i in ran…" at bounding box center [581, 266] width 255 height 303
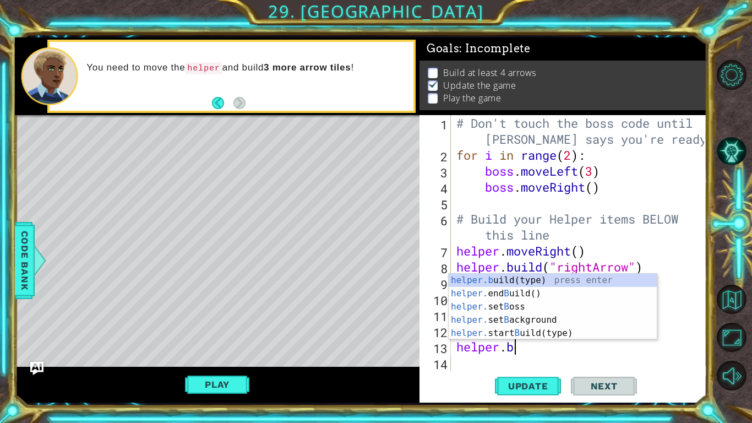
type textarea "helper."
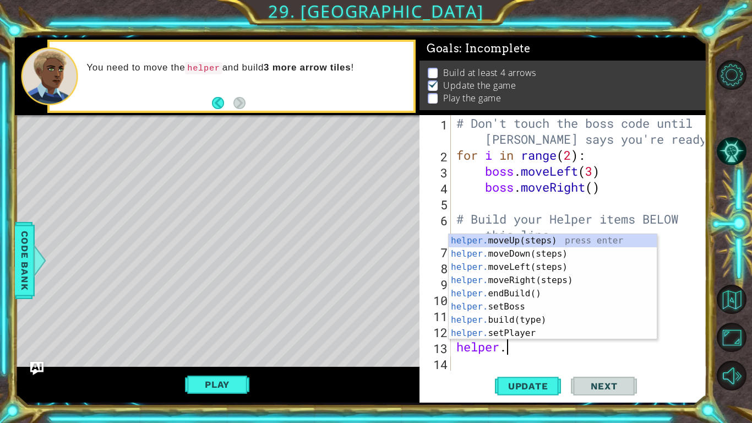
click at [546, 280] on div "helper. moveUp(steps) press enter helper. moveDown(steps) press enter helper. m…" at bounding box center [552, 300] width 208 height 132
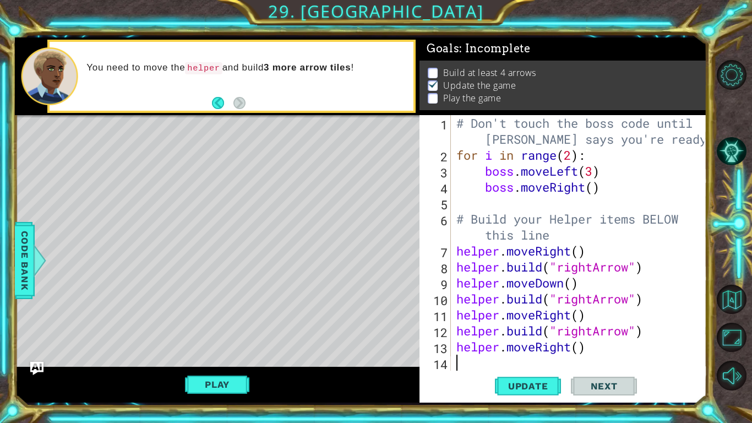
scroll to position [16, 0]
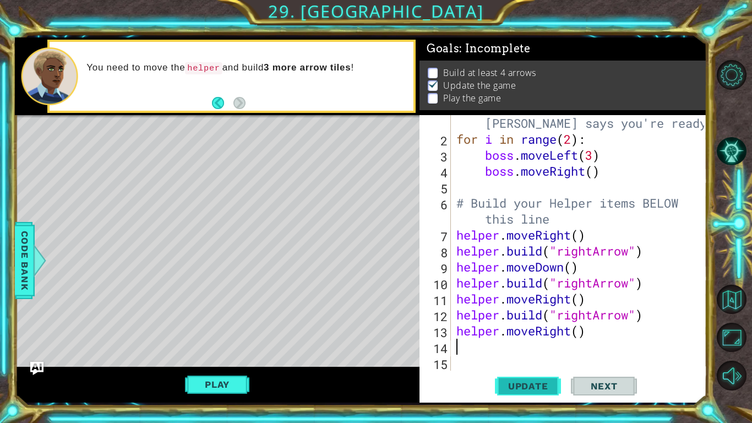
click at [544, 380] on span "Update" at bounding box center [528, 385] width 62 height 11
click at [196, 385] on button "Play" at bounding box center [217, 384] width 64 height 21
